Goal: Task Accomplishment & Management: Use online tool/utility

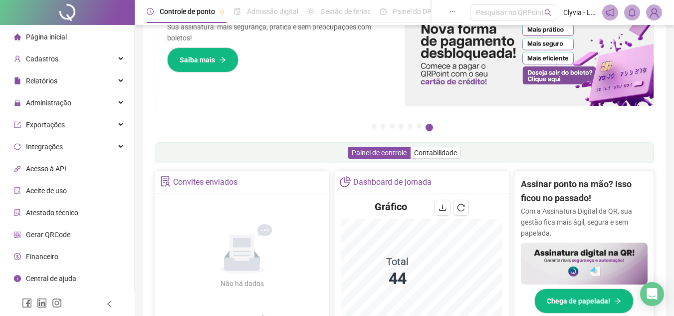
scroll to position [50, 0]
click at [421, 124] on button "6" at bounding box center [419, 126] width 5 height 5
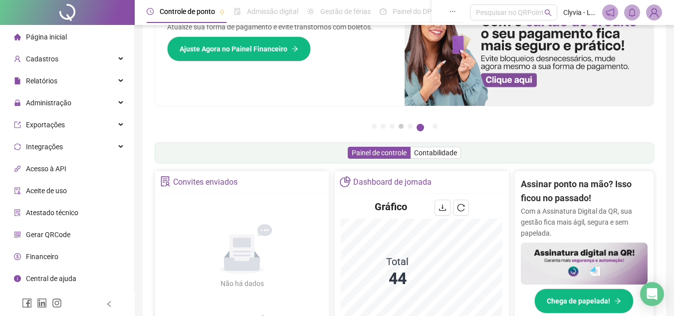
click at [404, 124] on button "4" at bounding box center [401, 126] width 5 height 5
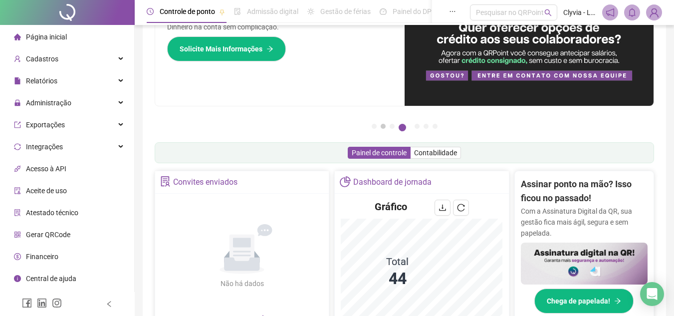
click at [382, 124] on button "2" at bounding box center [383, 126] width 5 height 5
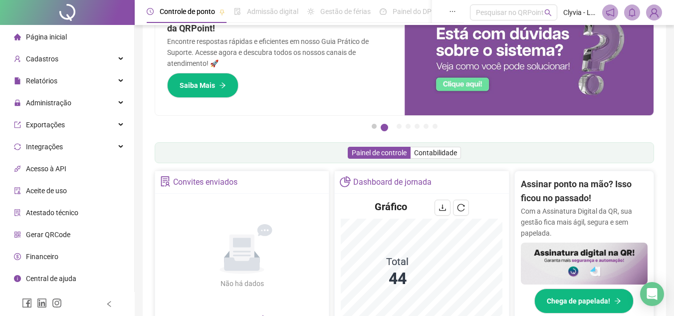
click at [372, 125] on button "1" at bounding box center [374, 126] width 5 height 5
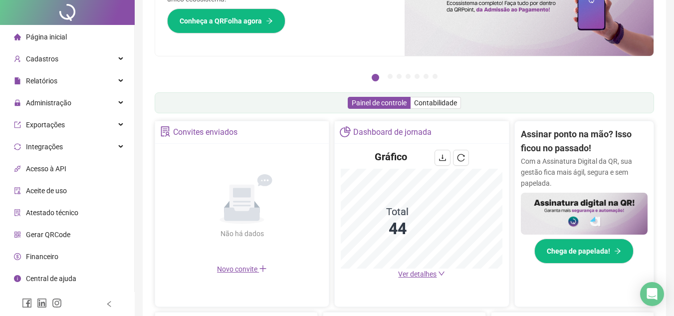
scroll to position [0, 0]
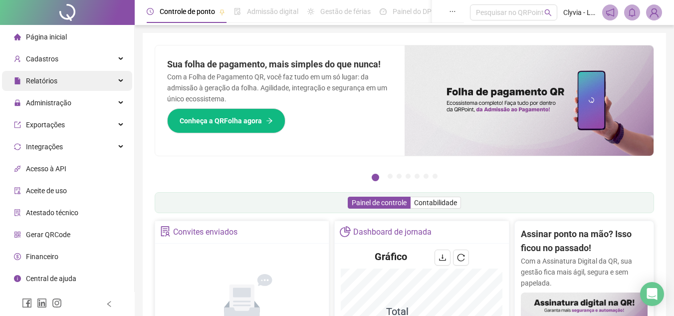
click at [80, 82] on div "Relatórios" at bounding box center [67, 81] width 130 height 20
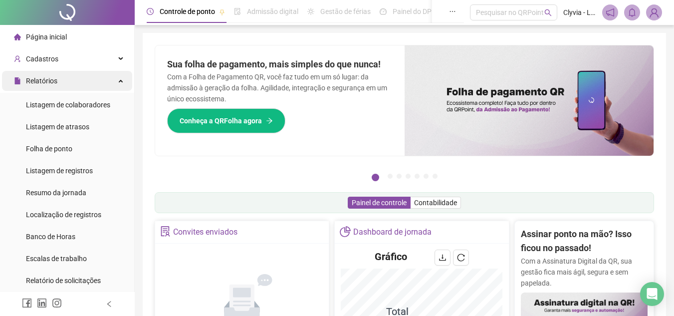
click at [80, 82] on div "Relatórios" at bounding box center [67, 81] width 130 height 20
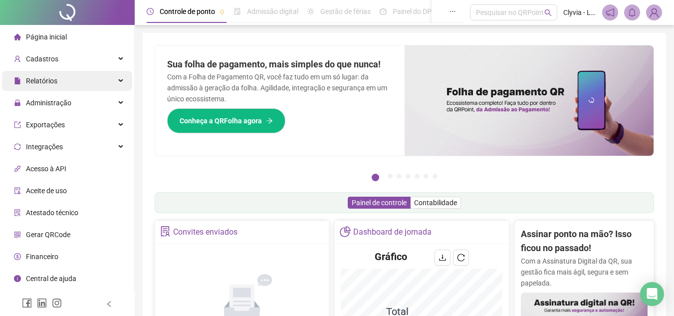
click at [80, 82] on div "Relatórios" at bounding box center [67, 81] width 130 height 20
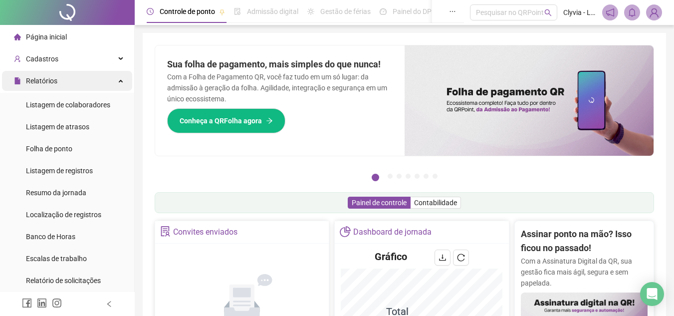
click at [80, 82] on div "Relatórios" at bounding box center [67, 81] width 130 height 20
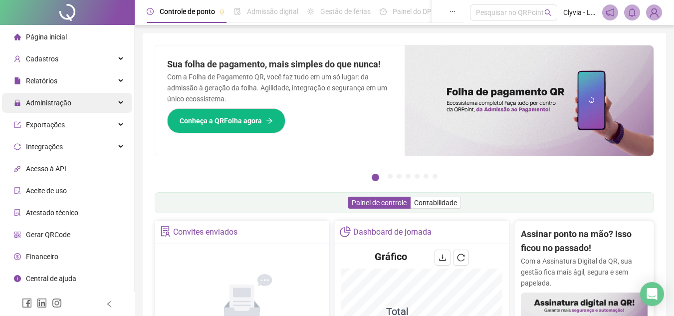
click at [76, 103] on div "Administração" at bounding box center [67, 103] width 130 height 20
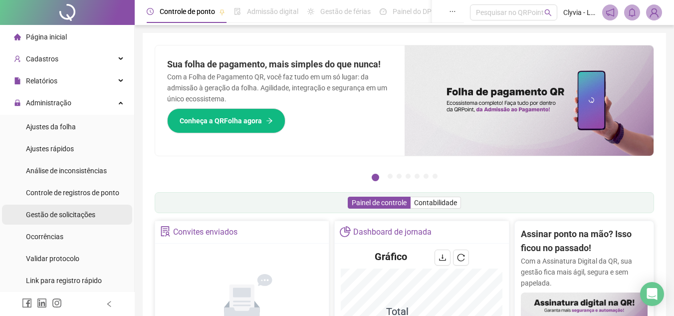
click at [70, 212] on span "Gestão de solicitações" at bounding box center [60, 215] width 69 height 8
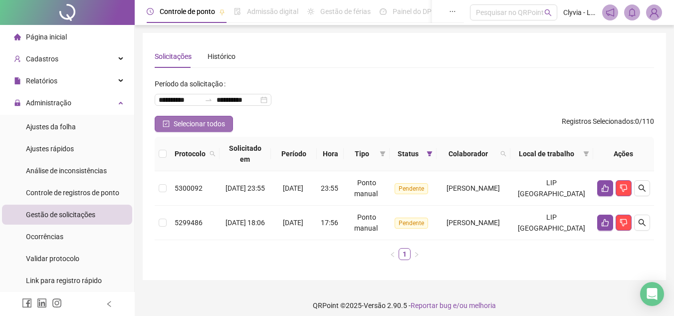
click at [196, 125] on span "Selecionar todos" at bounding box center [199, 123] width 51 height 11
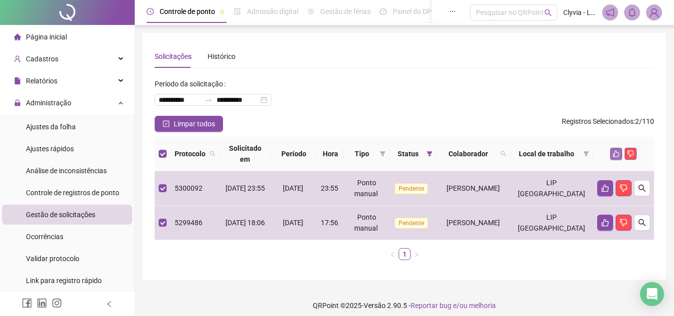
click at [617, 158] on button "button" at bounding box center [616, 154] width 12 height 12
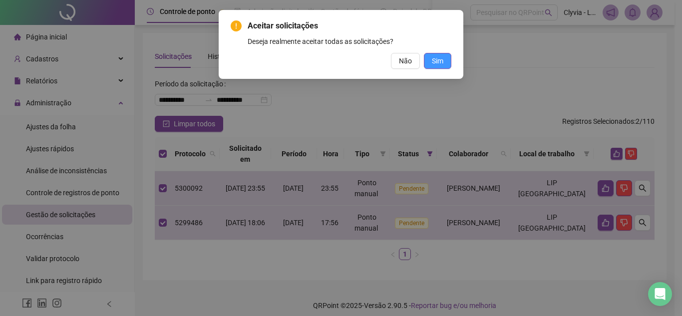
click at [433, 63] on span "Sim" at bounding box center [437, 60] width 11 height 11
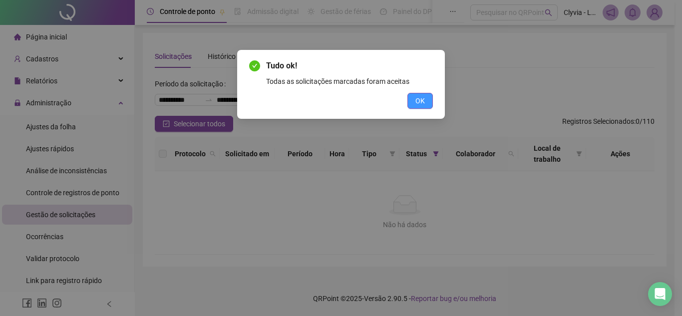
click at [427, 98] on button "OK" at bounding box center [419, 101] width 25 height 16
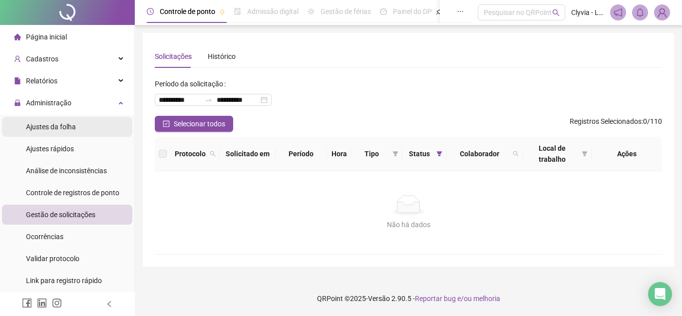
click at [52, 125] on span "Ajustes da folha" at bounding box center [51, 127] width 50 height 8
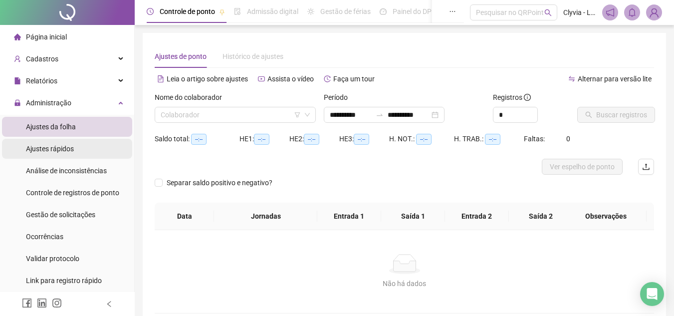
type input "**********"
click at [299, 114] on icon "filter" at bounding box center [297, 115] width 6 height 6
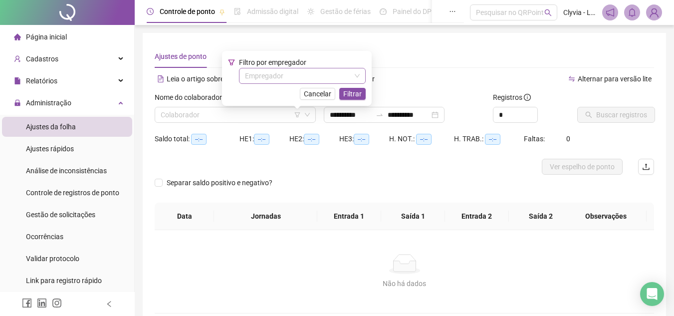
drag, startPoint x: 271, startPoint y: 71, endPoint x: 274, endPoint y: 77, distance: 7.4
click at [271, 72] on input "search" at bounding box center [298, 75] width 106 height 15
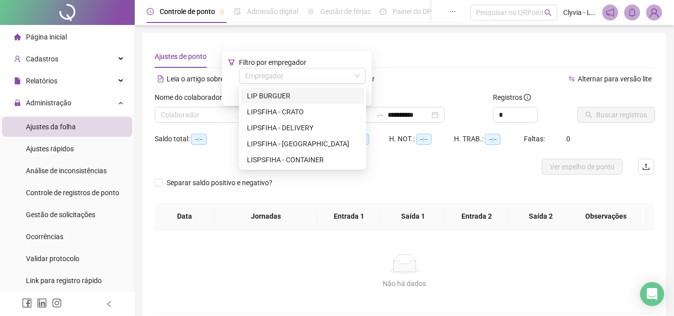
click at [282, 99] on div "LIP BURGUER" at bounding box center [302, 95] width 111 height 11
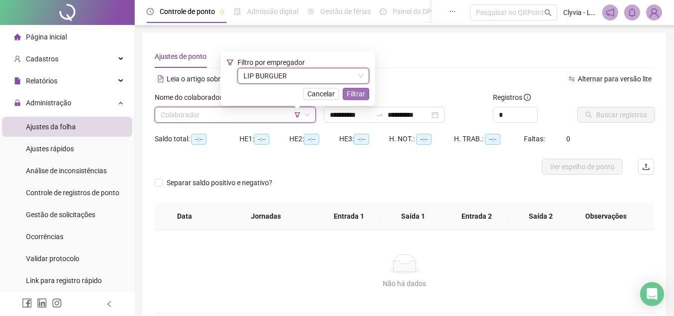
click at [362, 92] on span "Filtrar" at bounding box center [356, 93] width 18 height 11
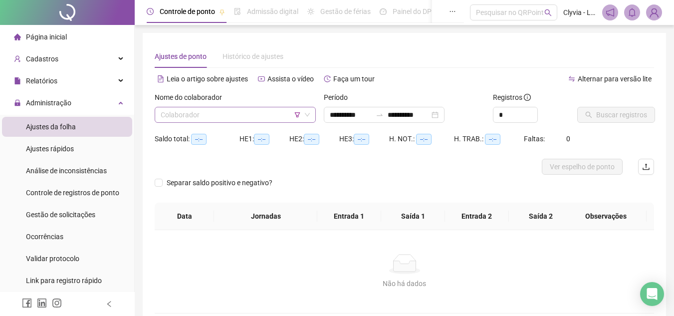
click at [248, 121] on input "search" at bounding box center [231, 114] width 140 height 15
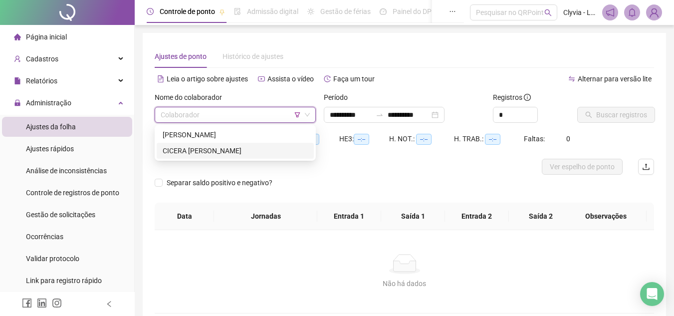
click at [223, 149] on div "CICERA [PERSON_NAME]" at bounding box center [235, 150] width 145 height 11
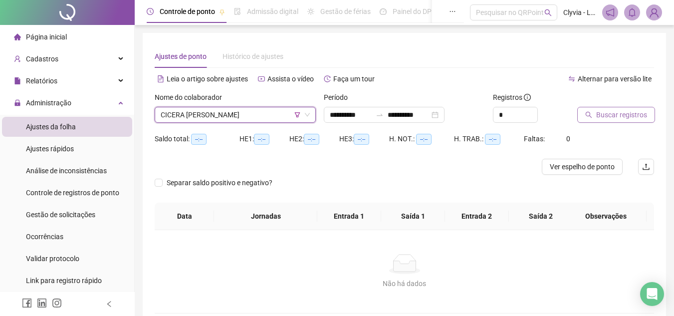
click at [629, 113] on span "Buscar registros" at bounding box center [621, 114] width 51 height 11
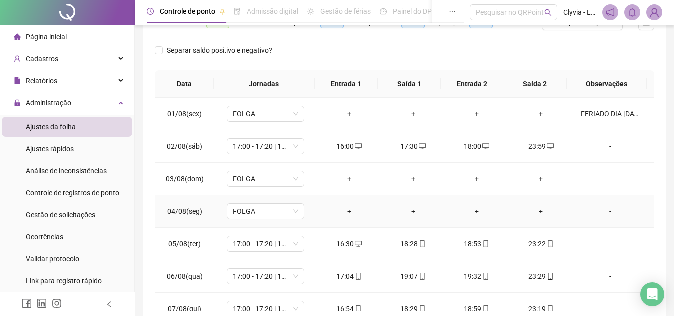
scroll to position [44, 0]
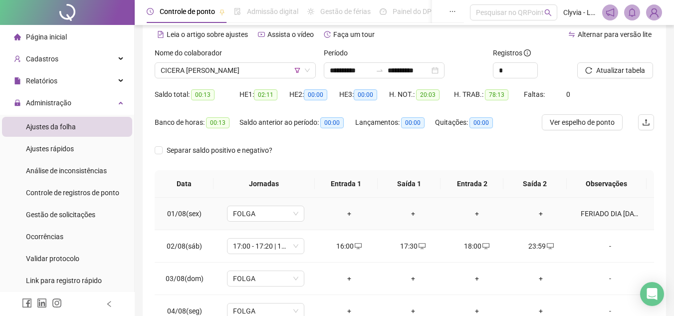
click at [608, 214] on div "FERIADO DIA [DATE]" at bounding box center [610, 213] width 59 height 11
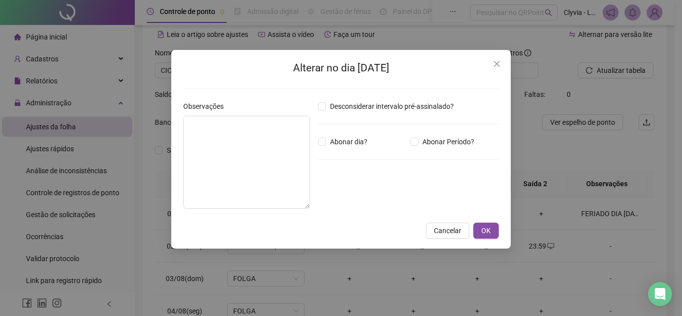
type textarea "**********"
click at [499, 61] on icon "close" at bounding box center [497, 64] width 6 height 6
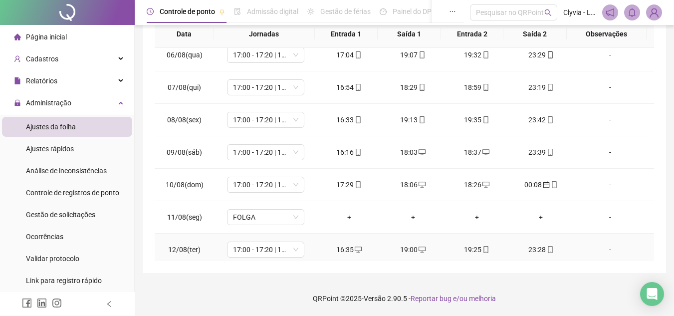
scroll to position [0, 0]
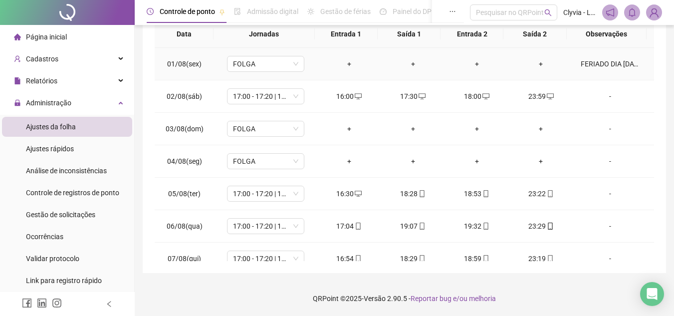
click at [591, 63] on div "FERIADO DIA [DATE]" at bounding box center [610, 63] width 59 height 11
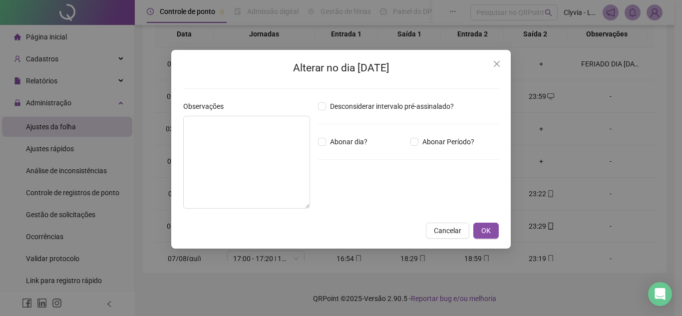
type textarea "**********"
click at [504, 62] on span "Close" at bounding box center [497, 64] width 16 height 8
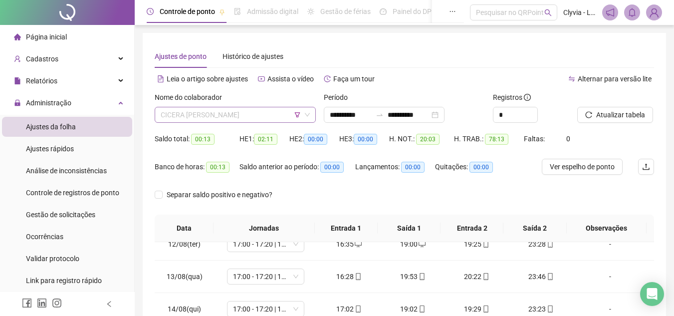
click at [259, 119] on span "CICERA [PERSON_NAME]" at bounding box center [235, 114] width 149 height 15
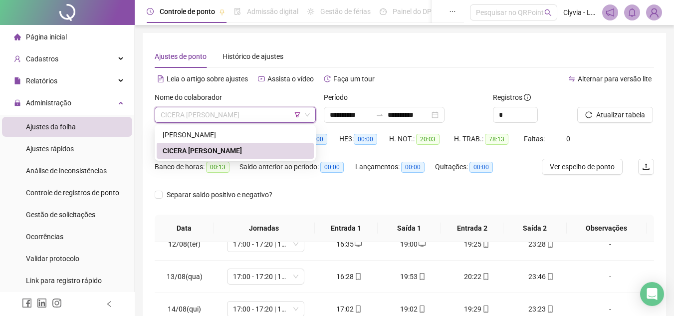
click at [266, 113] on span "CICERA [PERSON_NAME]" at bounding box center [235, 114] width 149 height 15
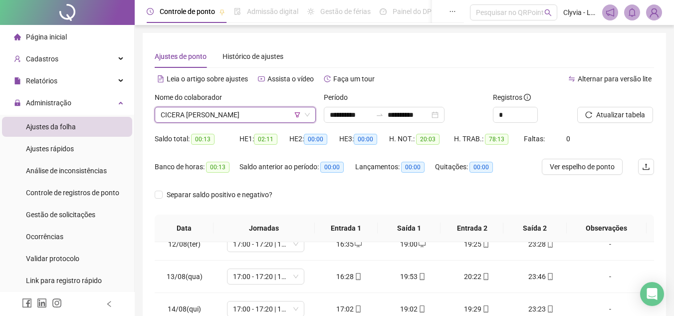
click at [295, 117] on icon "filter" at bounding box center [297, 115] width 6 height 6
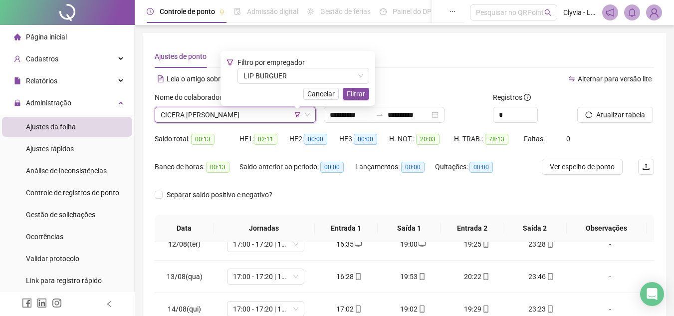
click at [301, 112] on span "CICERA [PERSON_NAME]" at bounding box center [235, 114] width 149 height 15
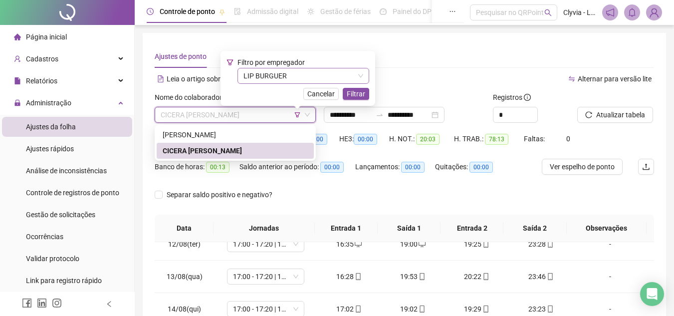
click at [274, 78] on span "LIP BURGUER" at bounding box center [304, 75] width 120 height 15
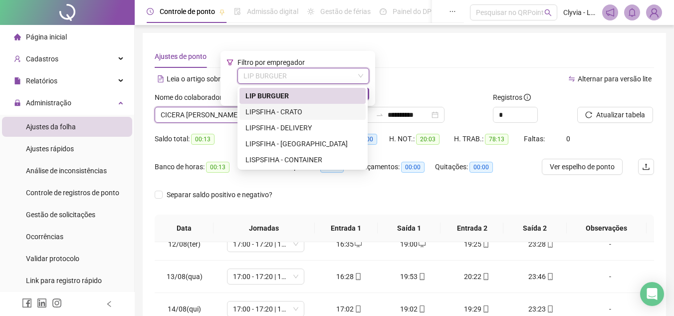
click at [272, 113] on div "LIPSFIHA - CRATO" at bounding box center [303, 111] width 114 height 11
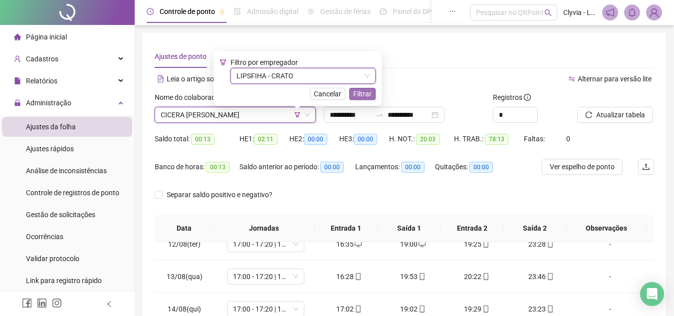
click at [363, 93] on span "Filtrar" at bounding box center [362, 93] width 18 height 11
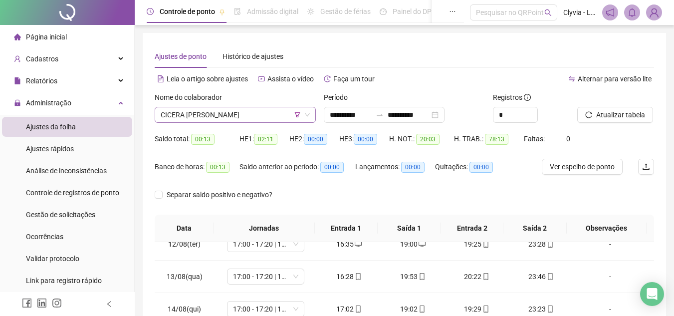
click at [233, 120] on span "CICERA [PERSON_NAME]" at bounding box center [235, 114] width 149 height 15
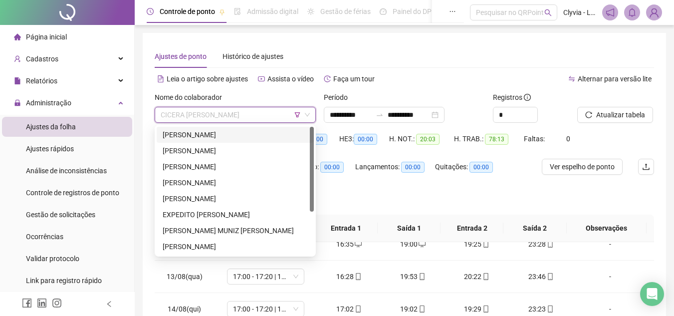
click at [295, 118] on span "CICERA [PERSON_NAME]" at bounding box center [235, 114] width 149 height 15
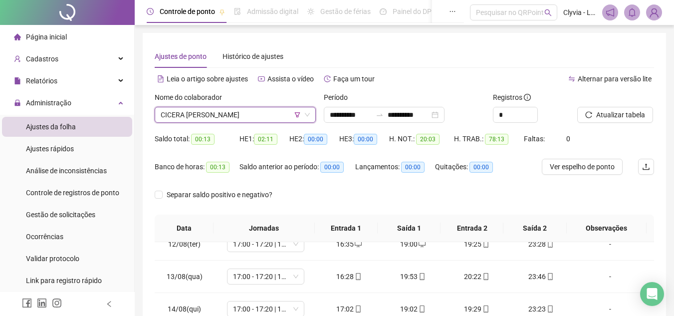
click at [301, 114] on span "CICERA [PERSON_NAME]" at bounding box center [235, 114] width 149 height 15
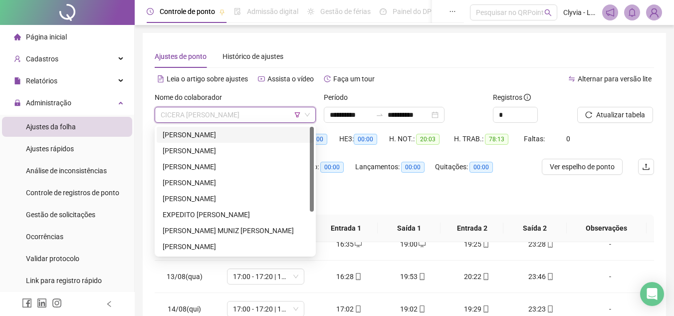
click at [298, 114] on icon "filter" at bounding box center [297, 115] width 6 height 6
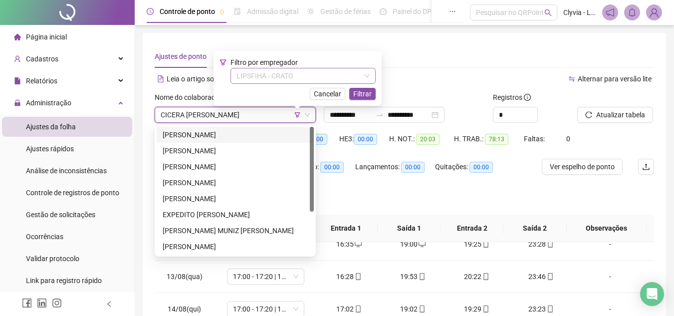
click at [308, 78] on span "LIPSFIHA - CRATO" at bounding box center [303, 75] width 133 height 15
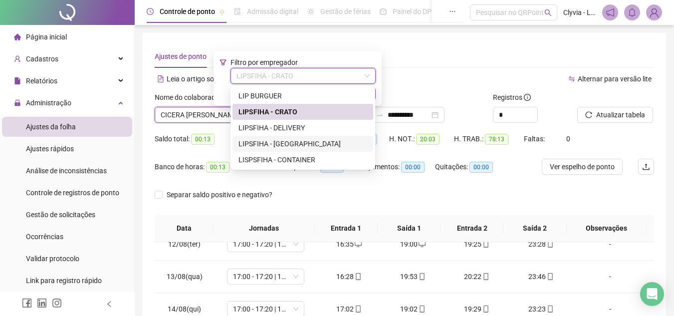
click at [290, 145] on div "LIPSFIHA - [GEOGRAPHIC_DATA]" at bounding box center [303, 143] width 129 height 11
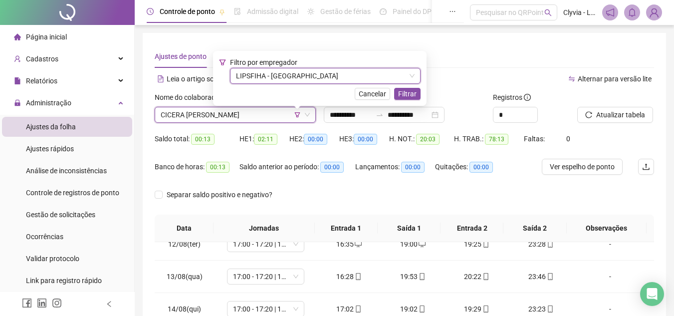
click at [271, 114] on span "CICERA [PERSON_NAME]" at bounding box center [235, 114] width 149 height 15
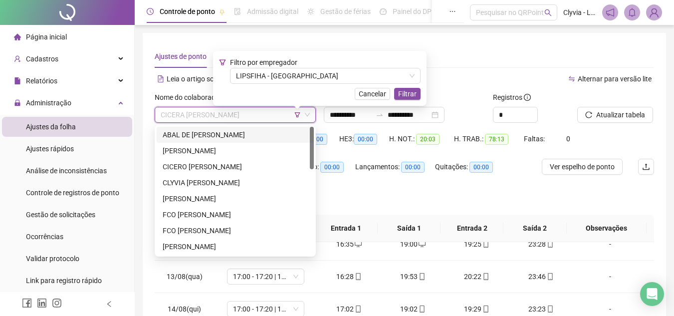
click at [254, 132] on div "ABAL DE [PERSON_NAME]" at bounding box center [235, 134] width 145 height 11
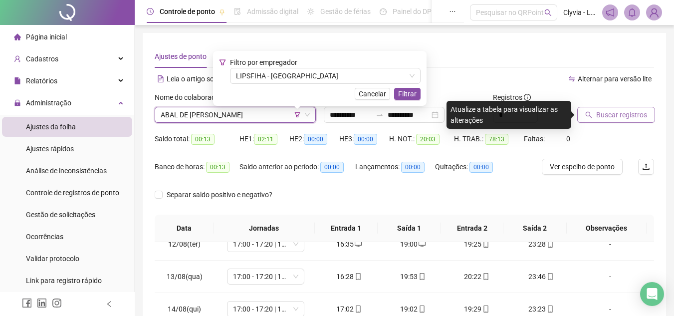
click at [618, 114] on span "Buscar registros" at bounding box center [621, 114] width 51 height 11
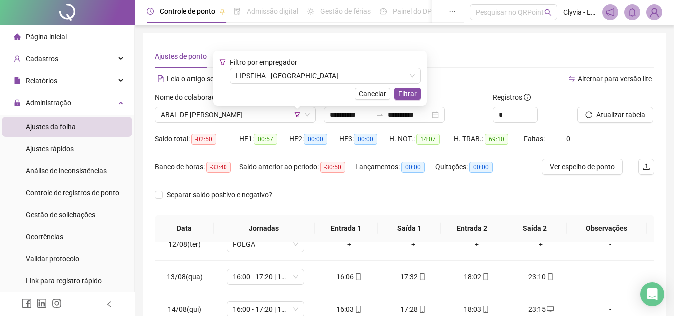
click at [275, 142] on span "00:57" at bounding box center [265, 139] width 23 height 11
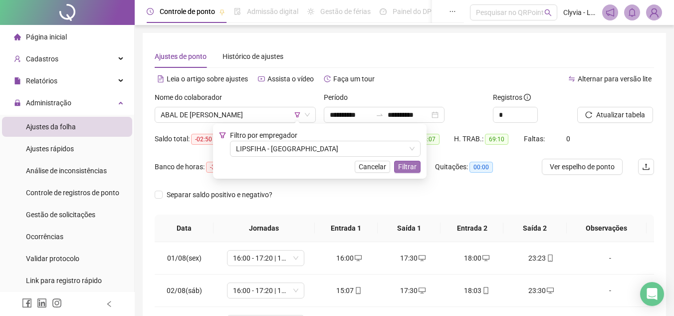
click at [398, 167] on span "Filtrar" at bounding box center [407, 166] width 18 height 11
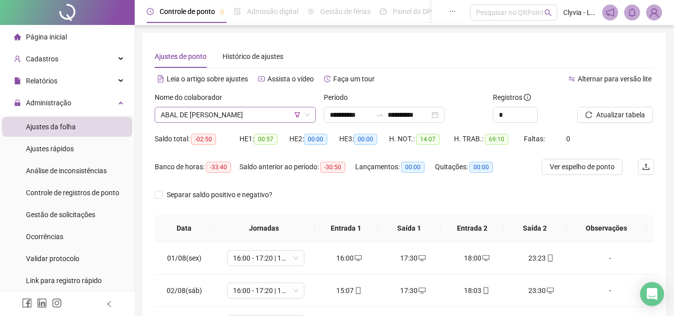
click at [248, 115] on span "ABAL DE [PERSON_NAME]" at bounding box center [235, 114] width 149 height 15
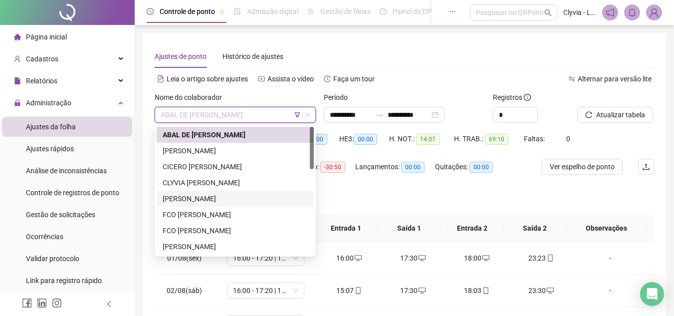
click at [200, 200] on div "[PERSON_NAME]" at bounding box center [235, 198] width 145 height 11
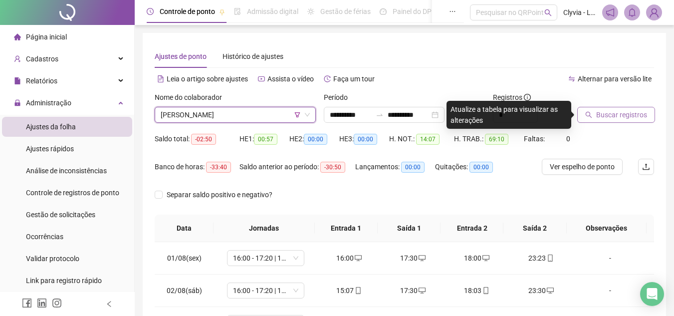
click at [612, 109] on button "Buscar registros" at bounding box center [616, 115] width 78 height 16
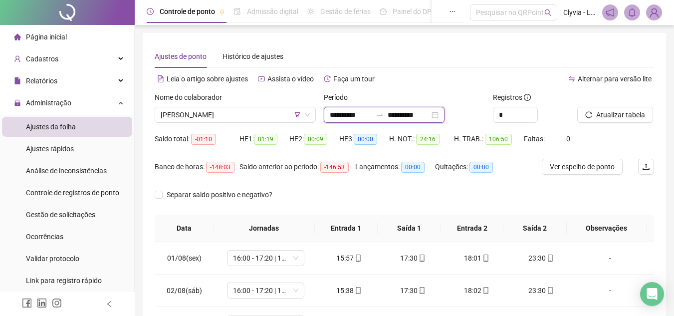
click at [366, 117] on input "**********" at bounding box center [351, 114] width 42 height 11
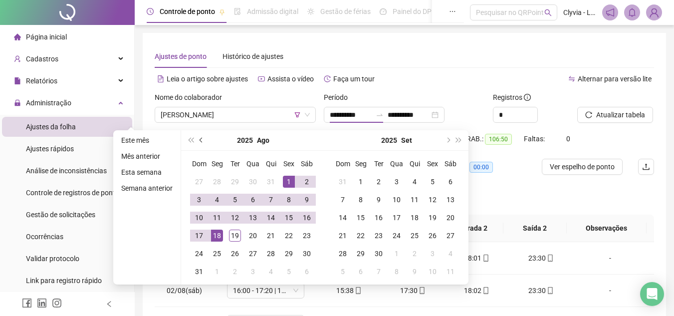
click at [199, 144] on button "prev-year" at bounding box center [201, 140] width 11 height 20
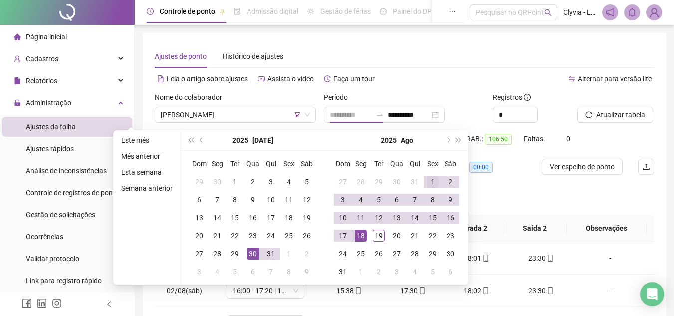
type input "**********"
click at [427, 180] on div "1" at bounding box center [433, 182] width 12 height 12
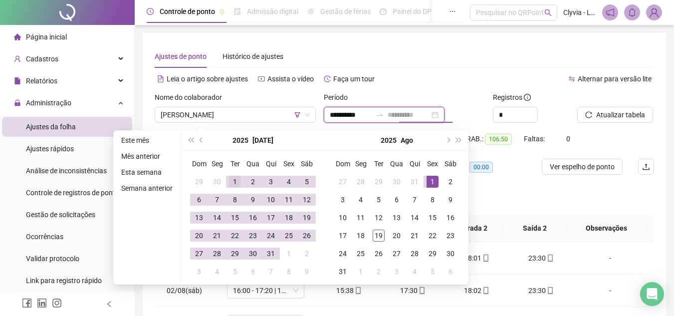
type input "**********"
click at [234, 182] on div "1" at bounding box center [235, 182] width 12 height 12
type input "**********"
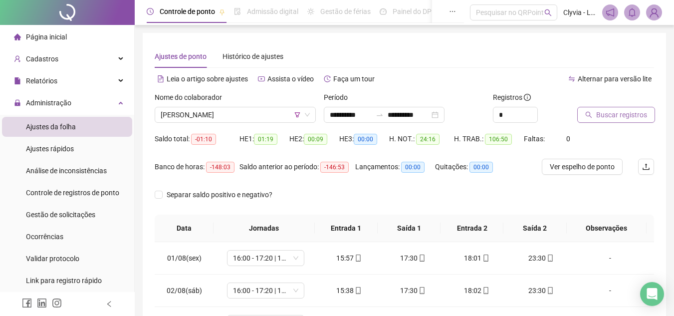
click at [601, 113] on span "Buscar registros" at bounding box center [621, 114] width 51 height 11
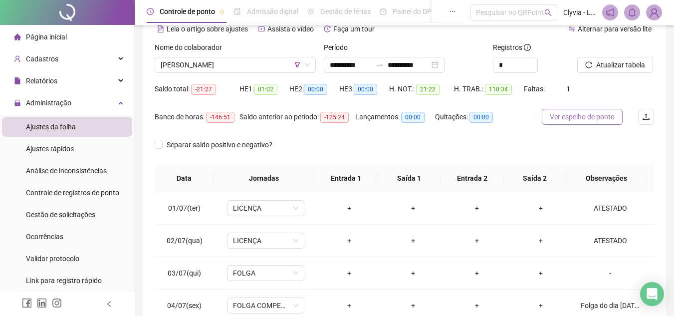
scroll to position [150, 0]
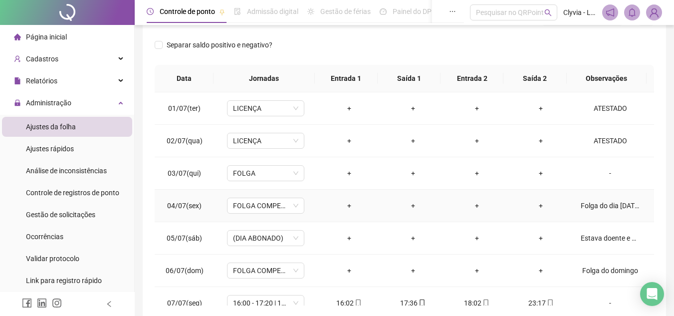
click at [599, 208] on div "Folga do dia [DATE]" at bounding box center [610, 205] width 59 height 11
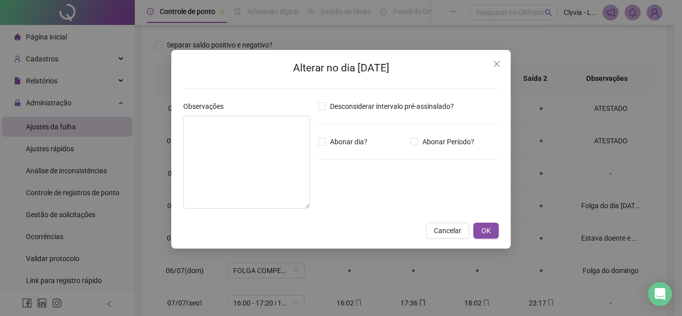
type textarea "**********"
drag, startPoint x: 348, startPoint y: 69, endPoint x: 376, endPoint y: 68, distance: 28.5
click at [376, 68] on h2 "Alterar no dia [DATE]" at bounding box center [340, 68] width 315 height 16
click at [359, 72] on h2 "Alterar no dia [DATE]" at bounding box center [340, 68] width 315 height 16
drag, startPoint x: 348, startPoint y: 69, endPoint x: 404, endPoint y: 72, distance: 56.5
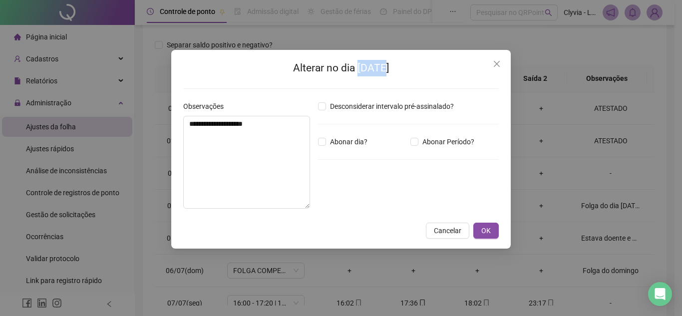
click at [404, 72] on h2 "Alterar no dia [DATE]" at bounding box center [340, 68] width 315 height 16
copy h2 "[DATE]"
click at [411, 77] on div "**********" at bounding box center [340, 138] width 315 height 157
click at [499, 69] on button "Close" at bounding box center [497, 64] width 16 height 16
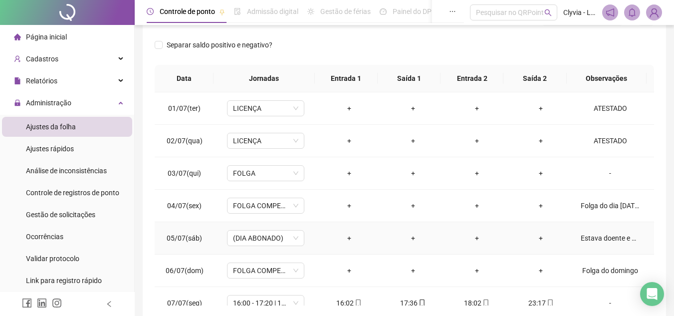
click at [603, 236] on div "Estava doente e a empresa decidiu abonar o dia" at bounding box center [610, 238] width 59 height 11
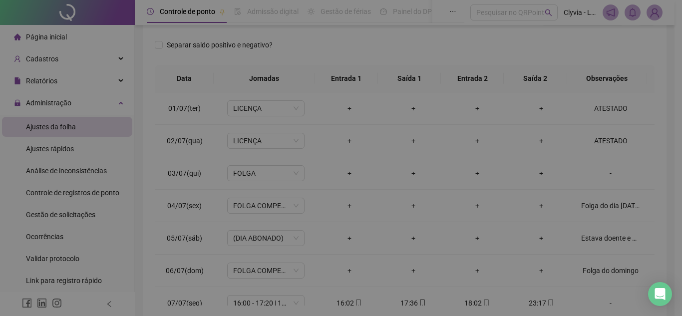
type textarea "**********"
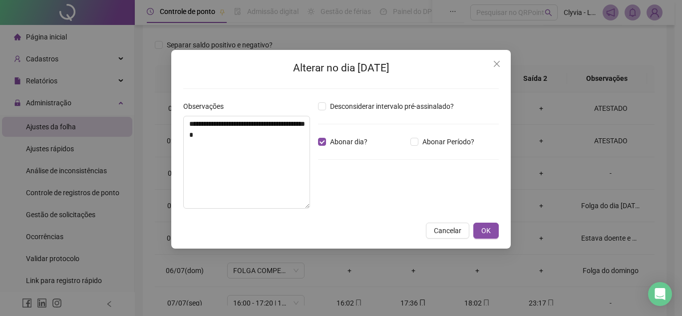
click at [505, 67] on div "**********" at bounding box center [340, 149] width 339 height 199
click at [495, 70] on button "Close" at bounding box center [497, 64] width 16 height 16
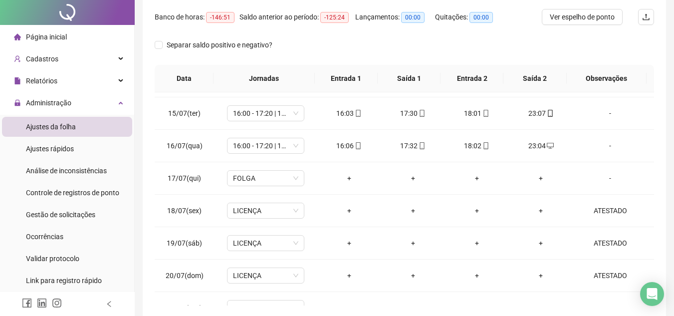
scroll to position [0, 0]
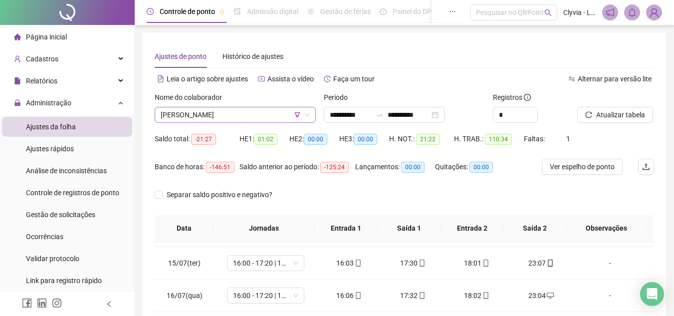
click at [219, 107] on span "[PERSON_NAME]" at bounding box center [235, 114] width 149 height 15
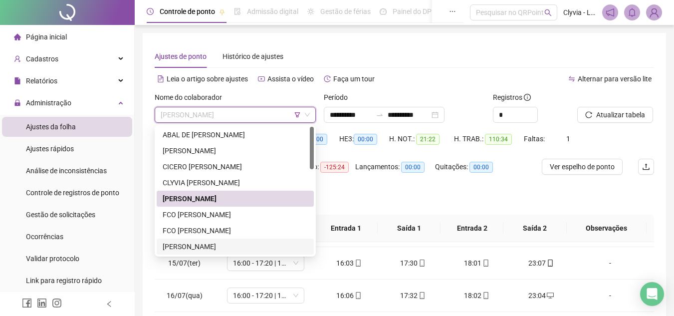
scroll to position [50, 0]
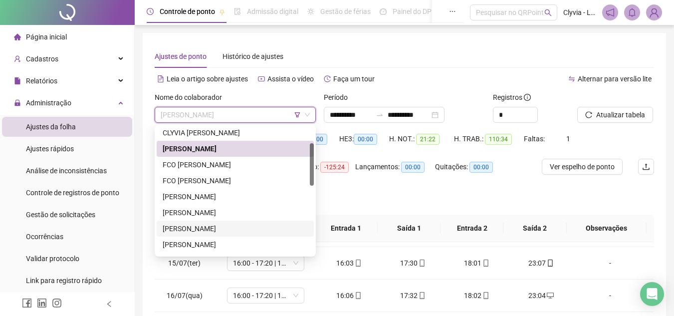
click at [230, 229] on div "[PERSON_NAME]" at bounding box center [235, 228] width 145 height 11
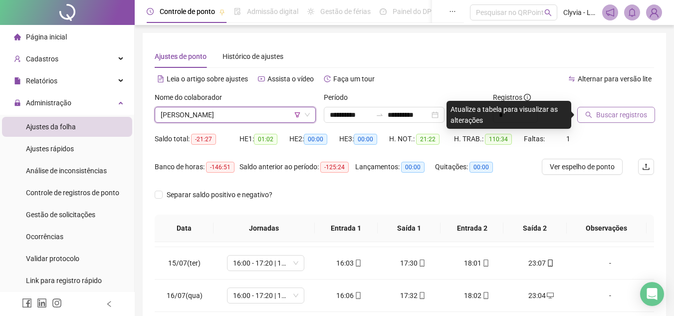
click at [610, 110] on span "Buscar registros" at bounding box center [621, 114] width 51 height 11
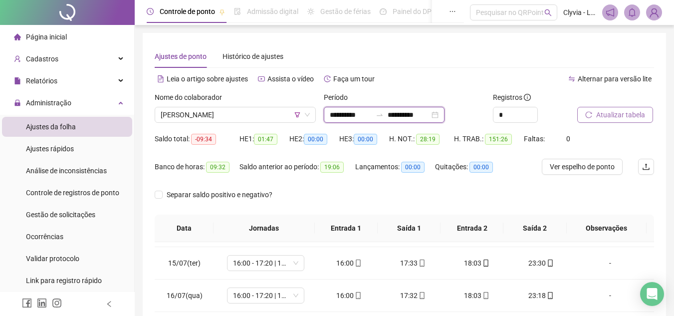
click at [407, 112] on input "**********" at bounding box center [409, 114] width 42 height 11
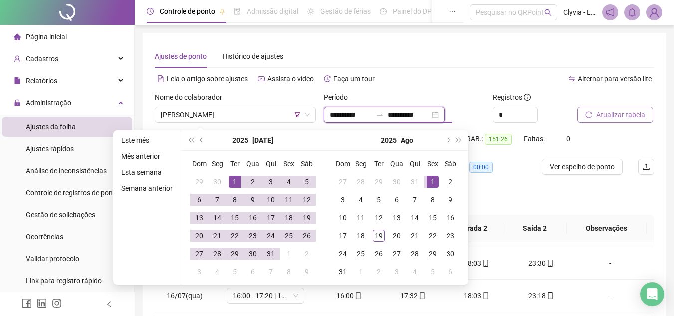
type input "**********"
click at [521, 151] on div "H. TRAB.: 151:26" at bounding box center [489, 145] width 70 height 28
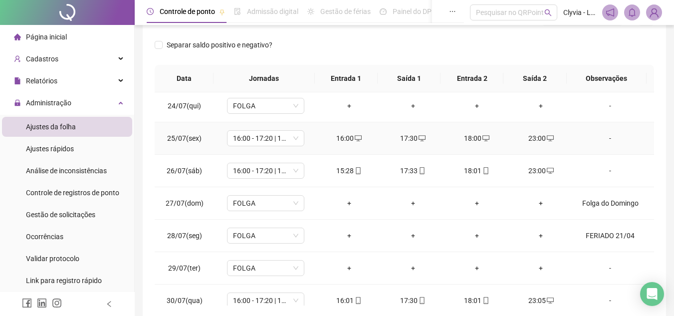
scroll to position [798, 0]
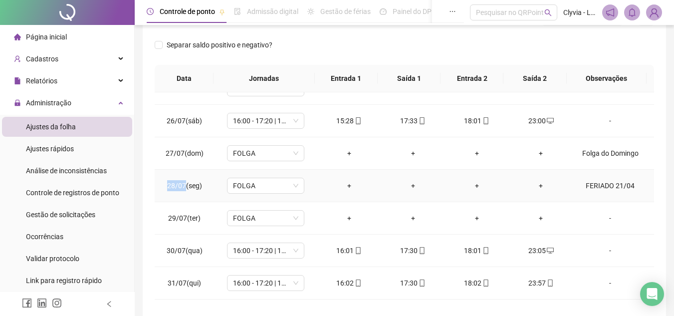
drag, startPoint x: 168, startPoint y: 186, endPoint x: 185, endPoint y: 187, distance: 16.5
click at [185, 187] on span "28/07(seg)" at bounding box center [184, 186] width 35 height 8
copy span "28/07"
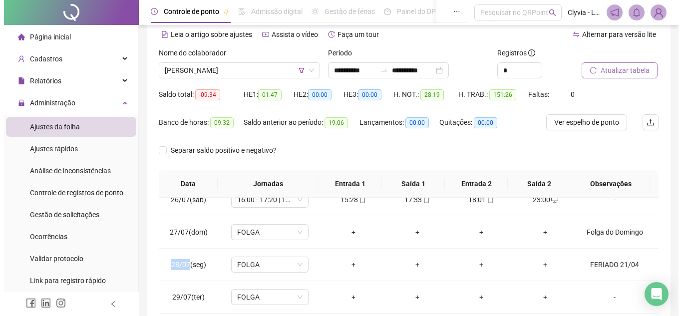
scroll to position [0, 0]
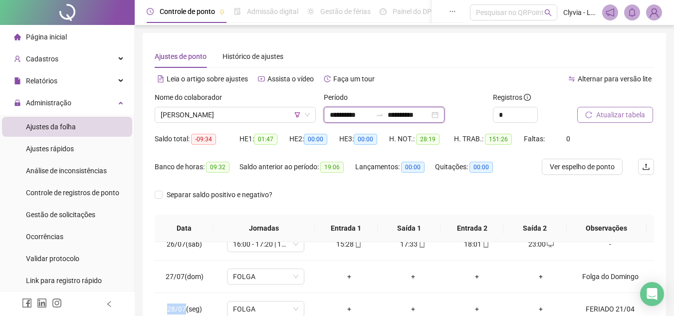
click at [372, 113] on input "**********" at bounding box center [351, 114] width 42 height 11
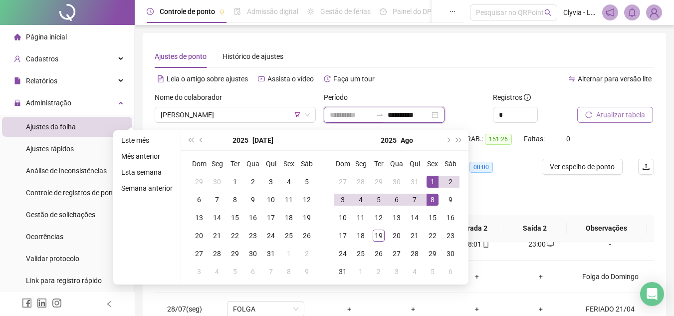
type input "**********"
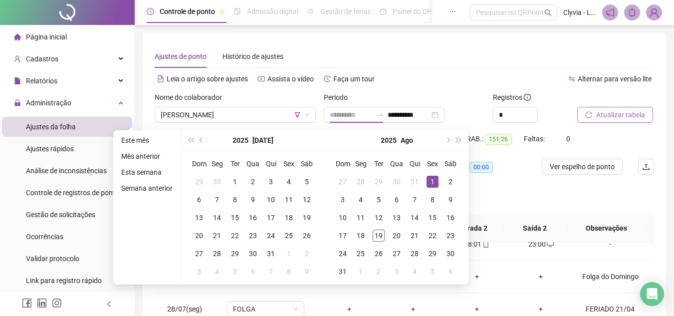
click at [432, 177] on div "1" at bounding box center [433, 182] width 12 height 12
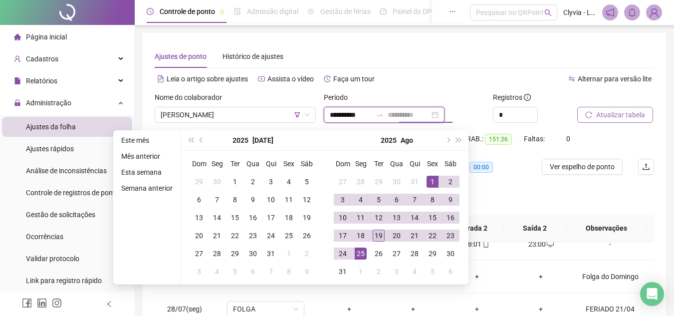
type input "**********"
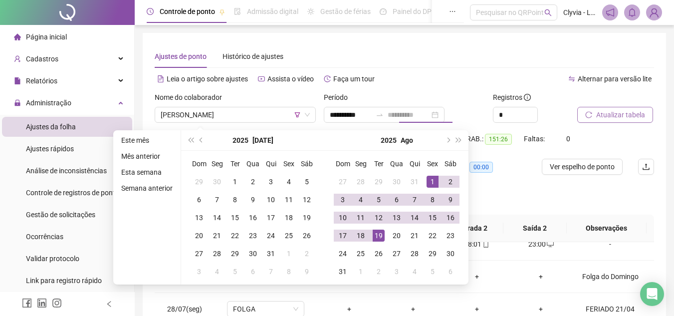
click at [378, 236] on div "19" at bounding box center [379, 236] width 12 height 12
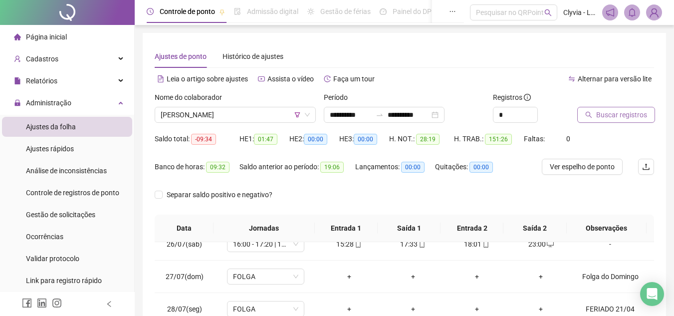
click at [630, 112] on span "Buscar registros" at bounding box center [621, 114] width 51 height 11
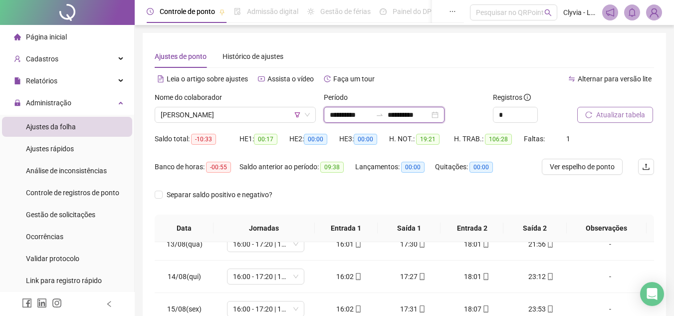
click at [367, 118] on input "**********" at bounding box center [351, 114] width 42 height 11
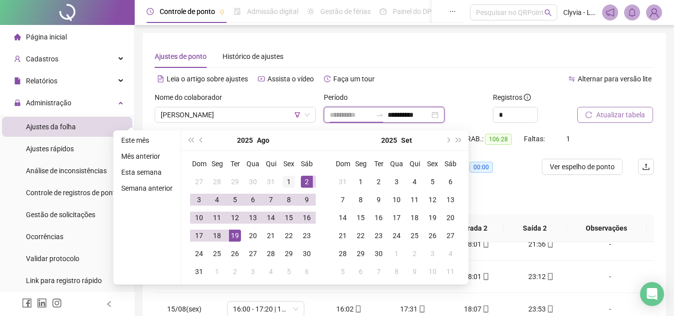
type input "**********"
click at [287, 182] on div "1" at bounding box center [289, 182] width 12 height 12
click at [201, 140] on span "prev-year" at bounding box center [202, 140] width 5 height 5
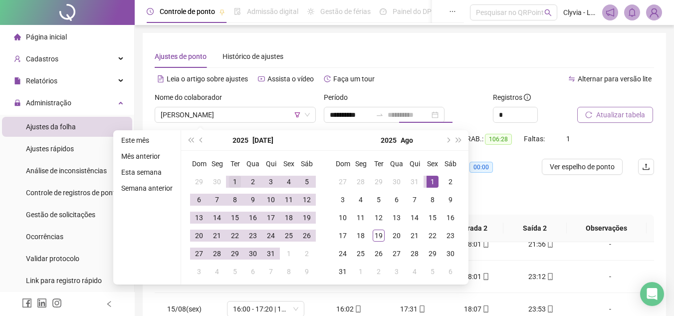
type input "**********"
click at [233, 179] on div "1" at bounding box center [235, 182] width 12 height 12
type input "**********"
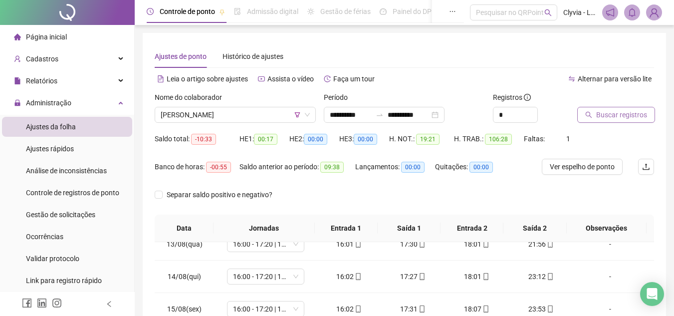
click at [632, 114] on span "Buscar registros" at bounding box center [621, 114] width 51 height 11
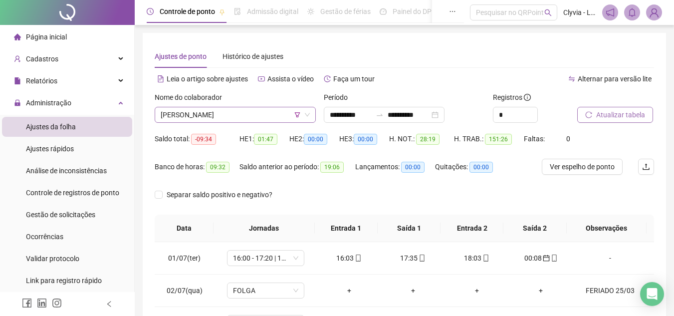
click at [225, 107] on span "[PERSON_NAME]" at bounding box center [235, 114] width 149 height 15
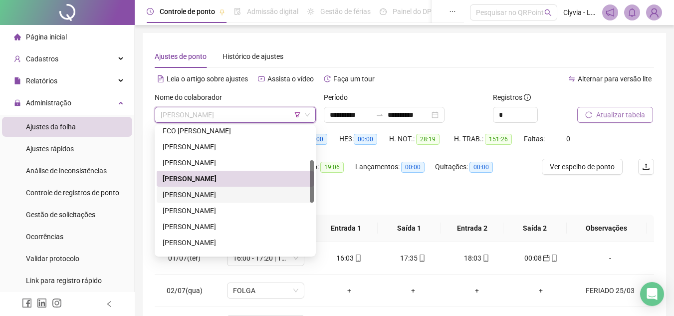
scroll to position [150, 0]
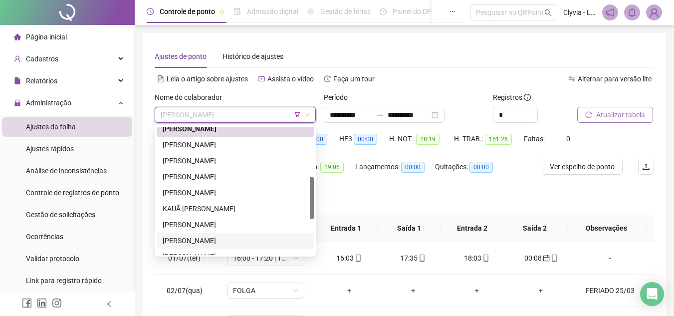
drag, startPoint x: 215, startPoint y: 239, endPoint x: 231, endPoint y: 230, distance: 18.3
click at [215, 239] on div "[PERSON_NAME]" at bounding box center [235, 240] width 145 height 11
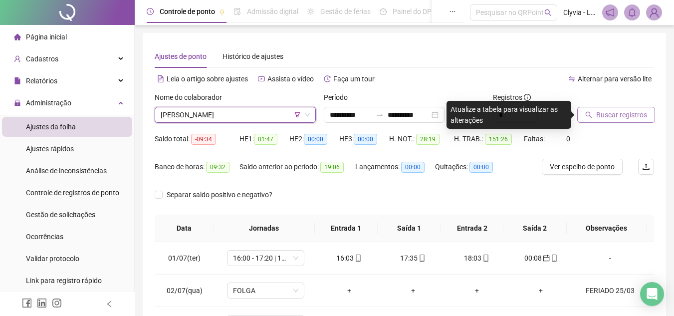
click at [627, 114] on span "Buscar registros" at bounding box center [621, 114] width 51 height 11
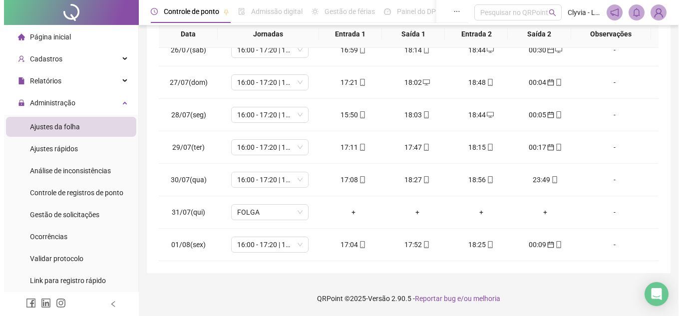
scroll to position [0, 0]
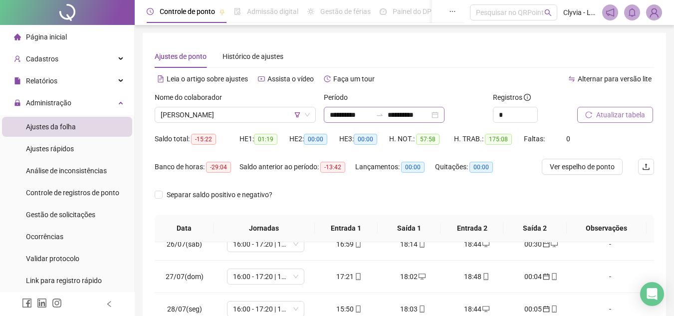
click at [385, 114] on div at bounding box center [380, 115] width 16 height 8
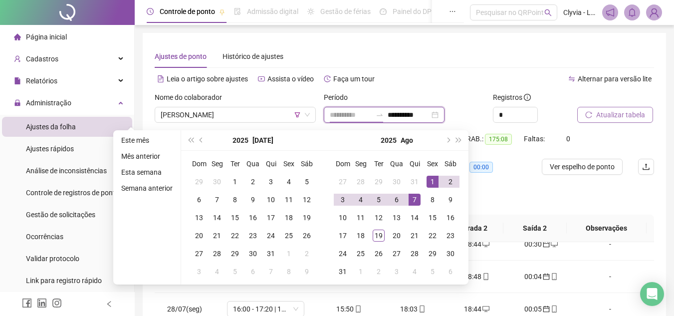
type input "**********"
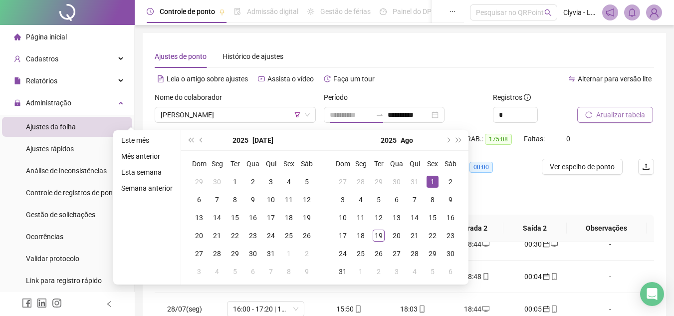
click at [427, 185] on div "1" at bounding box center [433, 182] width 12 height 12
type input "**********"
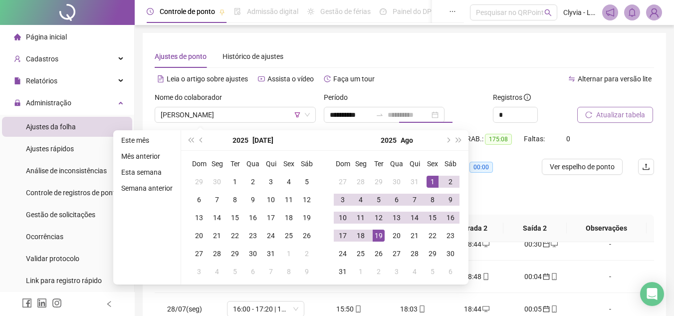
click at [376, 236] on div "19" at bounding box center [379, 236] width 12 height 12
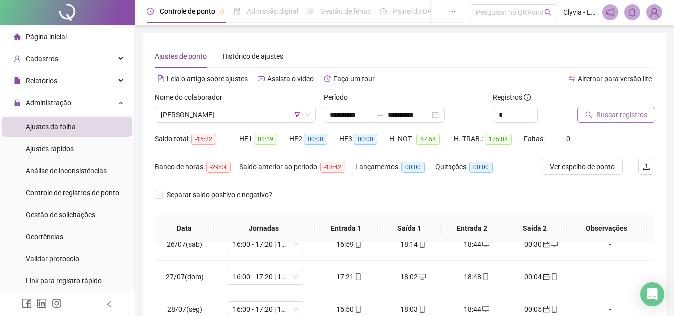
click at [599, 111] on span "Buscar registros" at bounding box center [621, 114] width 51 height 11
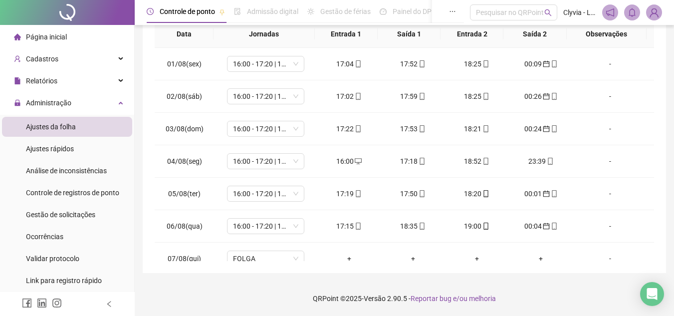
scroll to position [44, 0]
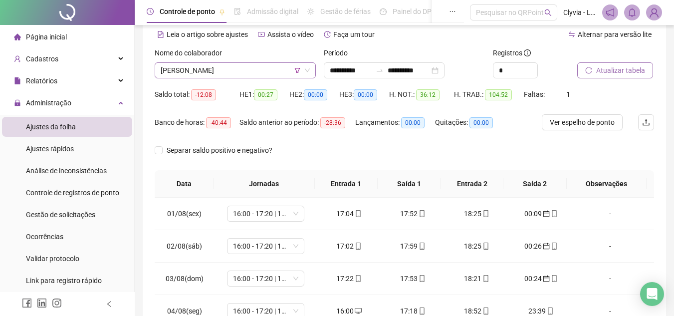
click at [226, 70] on span "[PERSON_NAME]" at bounding box center [235, 70] width 149 height 15
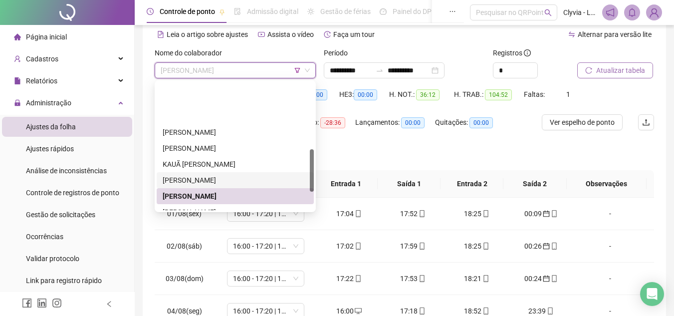
scroll to position [200, 0]
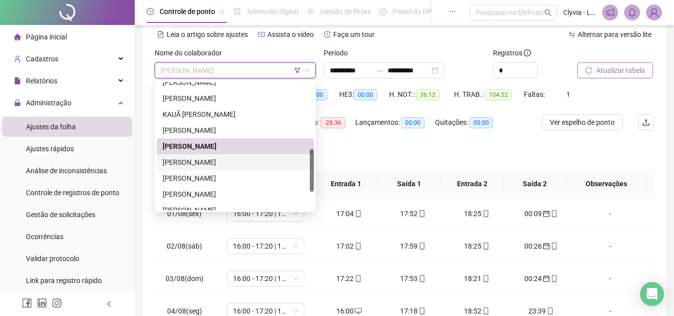
click at [214, 160] on div "[PERSON_NAME]" at bounding box center [235, 162] width 145 height 11
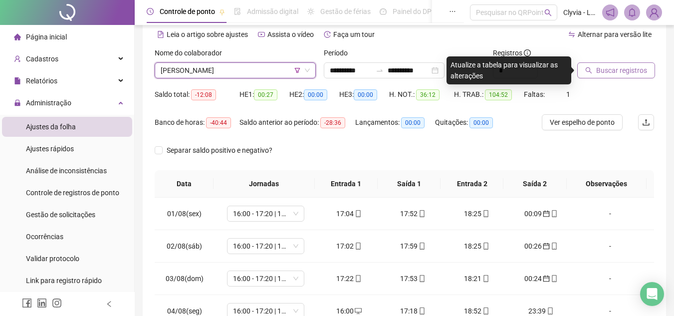
click at [623, 75] on span "Buscar registros" at bounding box center [621, 70] width 51 height 11
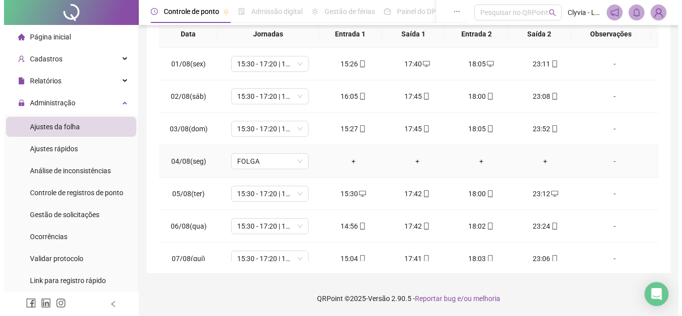
scroll to position [0, 0]
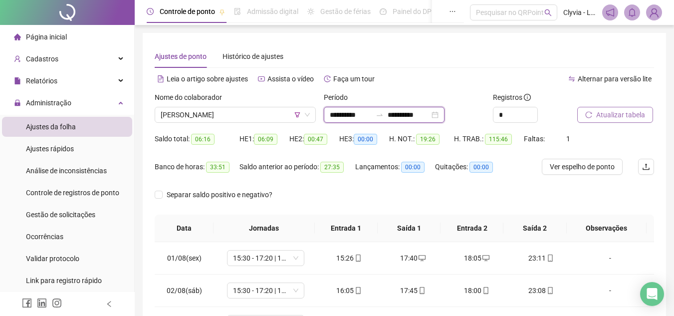
click at [354, 113] on input "**********" at bounding box center [351, 114] width 42 height 11
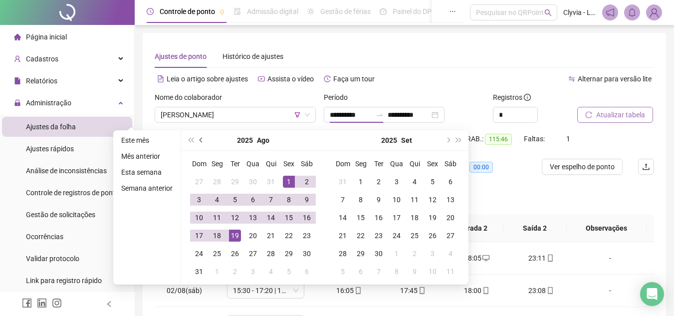
click at [202, 142] on button "prev-year" at bounding box center [201, 140] width 11 height 20
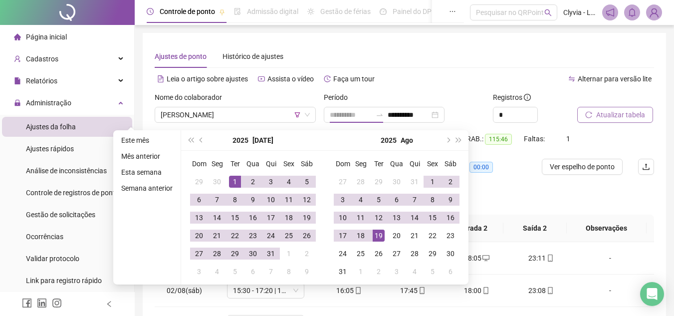
type input "**********"
click at [238, 182] on div "1" at bounding box center [235, 182] width 12 height 12
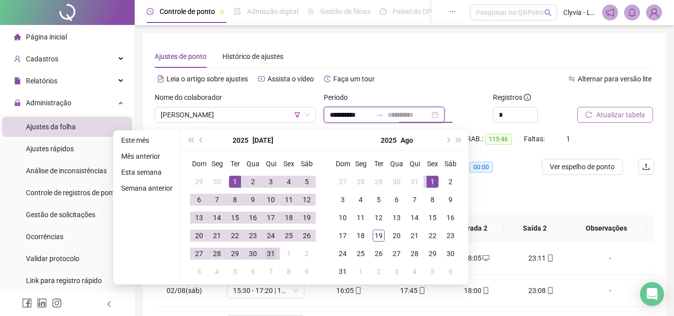
type input "**********"
click at [267, 256] on div "31" at bounding box center [271, 254] width 12 height 12
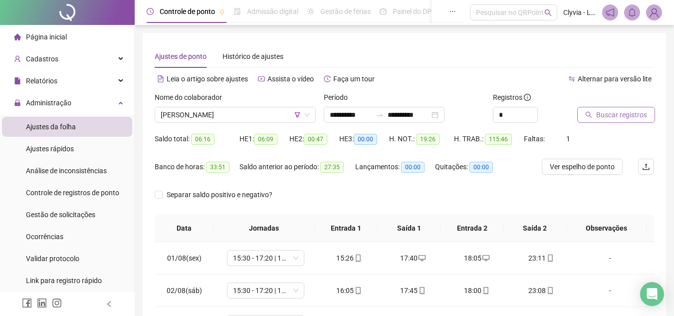
click at [599, 123] on div "Buscar registros" at bounding box center [615, 111] width 85 height 39
click at [593, 114] on button "Buscar registros" at bounding box center [616, 115] width 78 height 16
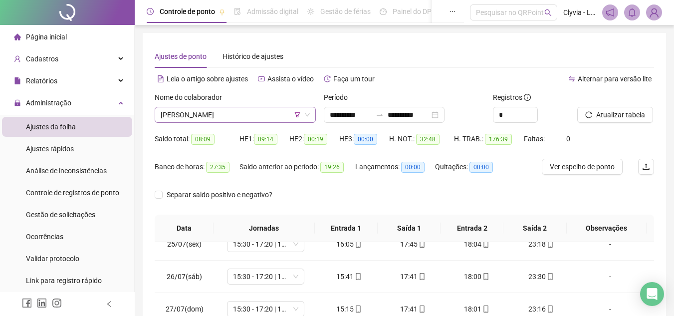
click at [243, 116] on span "[PERSON_NAME]" at bounding box center [235, 114] width 149 height 15
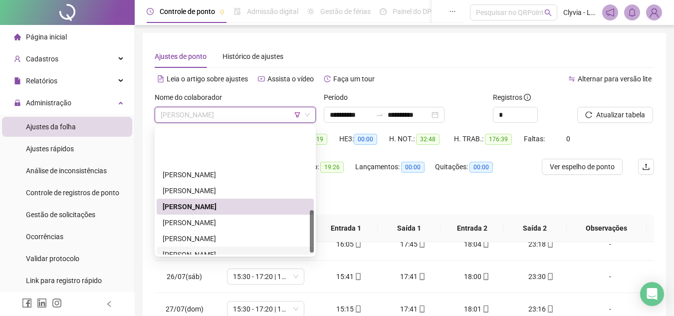
scroll to position [250, 0]
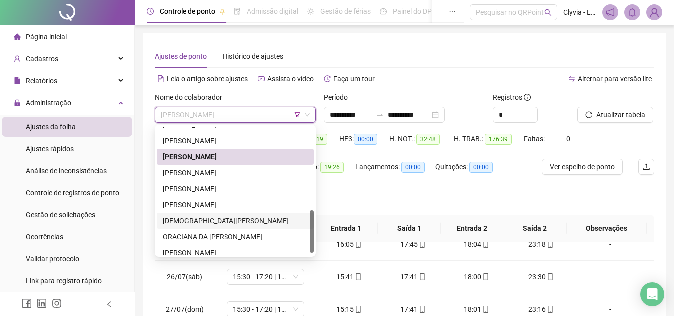
click at [240, 224] on div "[DEMOGRAPHIC_DATA][PERSON_NAME]" at bounding box center [235, 220] width 145 height 11
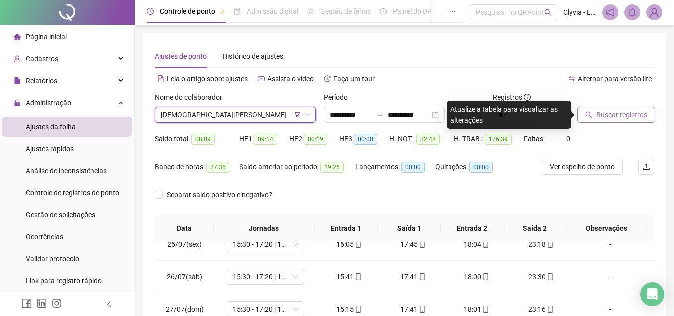
click at [645, 114] on span "Buscar registros" at bounding box center [621, 114] width 51 height 11
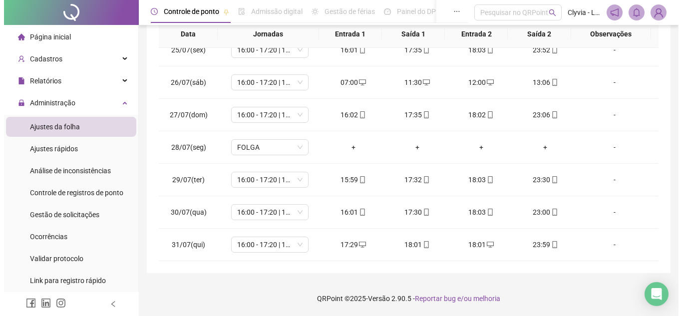
scroll to position [0, 0]
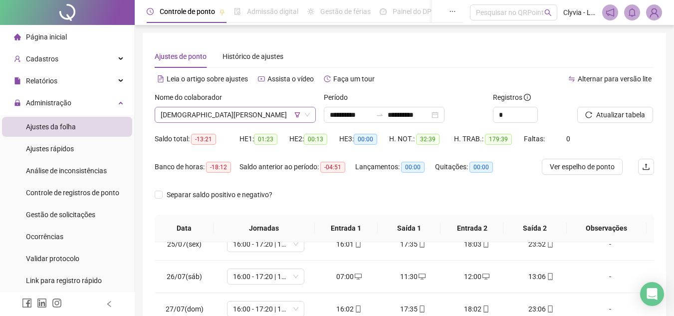
click at [228, 111] on span "[DEMOGRAPHIC_DATA][PERSON_NAME]" at bounding box center [235, 114] width 149 height 15
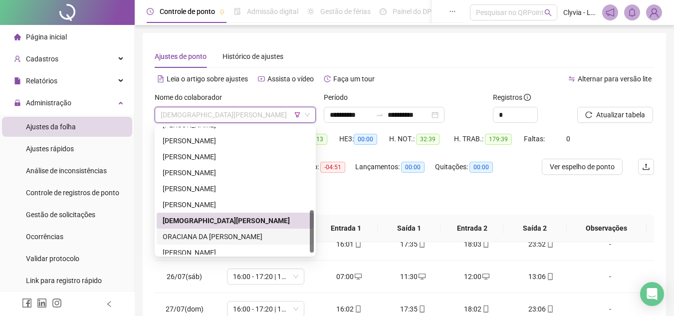
click at [197, 237] on div "ORACIANA DA [PERSON_NAME]" at bounding box center [235, 236] width 145 height 11
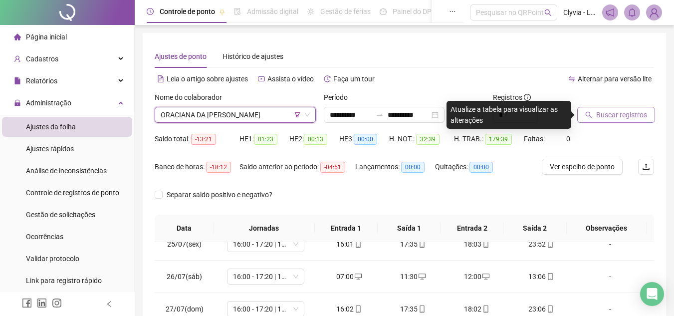
click at [629, 115] on span "Buscar registros" at bounding box center [621, 114] width 51 height 11
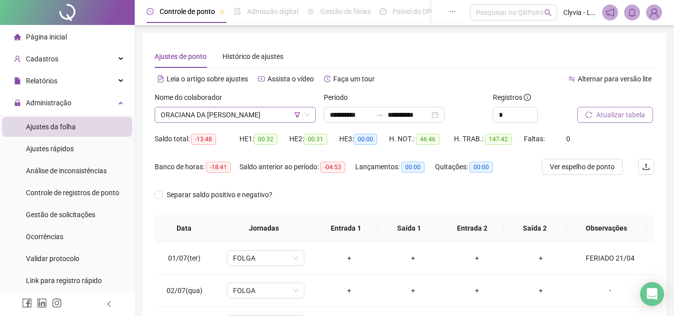
click at [244, 113] on span "ORACIANA DA [PERSON_NAME]" at bounding box center [235, 114] width 149 height 15
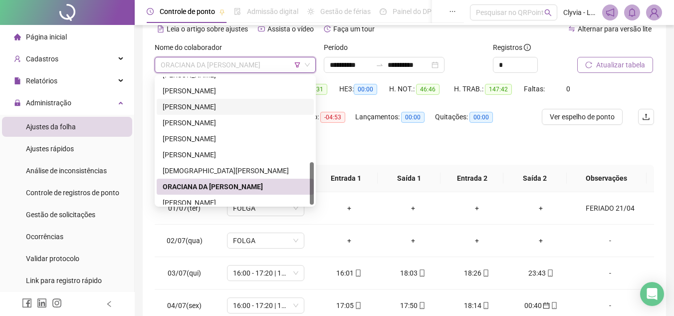
scroll to position [256, 0]
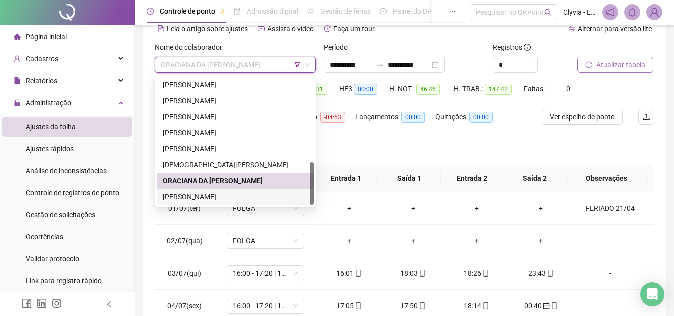
click at [208, 196] on div "[PERSON_NAME]" at bounding box center [235, 196] width 145 height 11
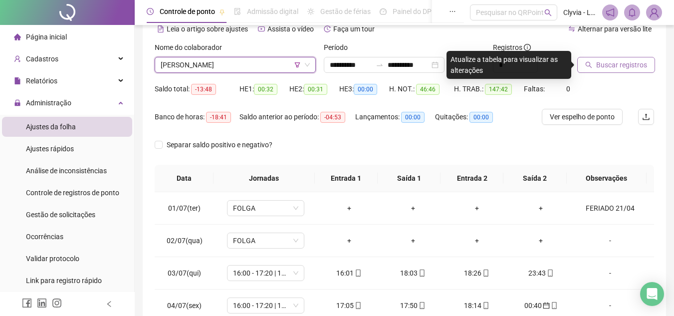
click at [630, 73] on div "Buscar registros" at bounding box center [615, 61] width 85 height 39
click at [626, 66] on span "Buscar registros" at bounding box center [621, 64] width 51 height 11
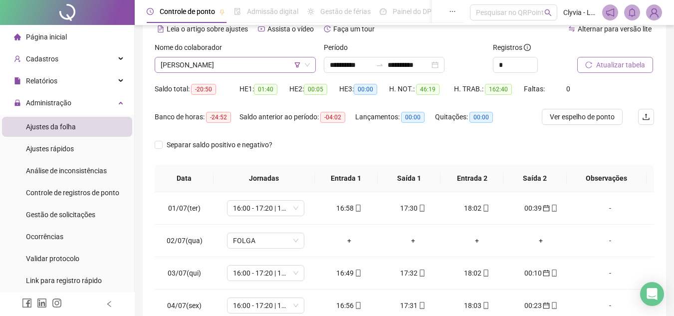
click at [236, 66] on span "[PERSON_NAME]" at bounding box center [235, 64] width 149 height 15
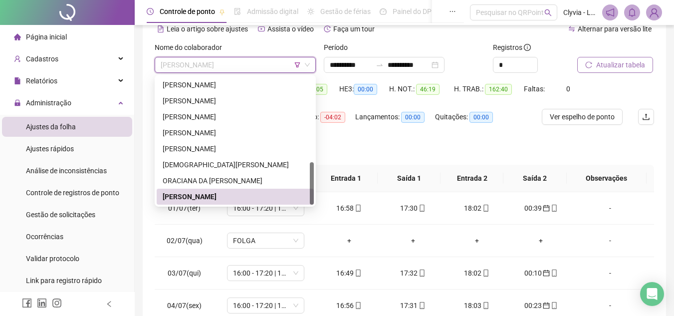
click at [236, 66] on span "[PERSON_NAME]" at bounding box center [235, 64] width 149 height 15
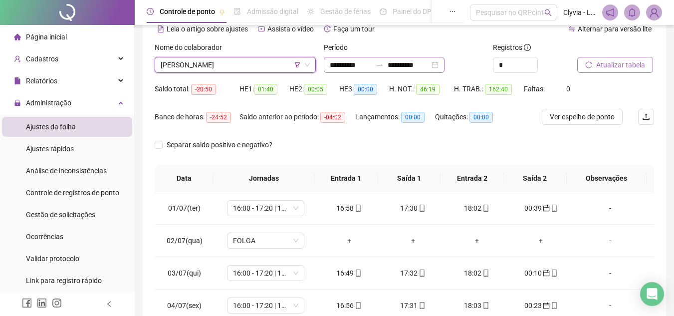
click at [388, 66] on div at bounding box center [380, 65] width 16 height 8
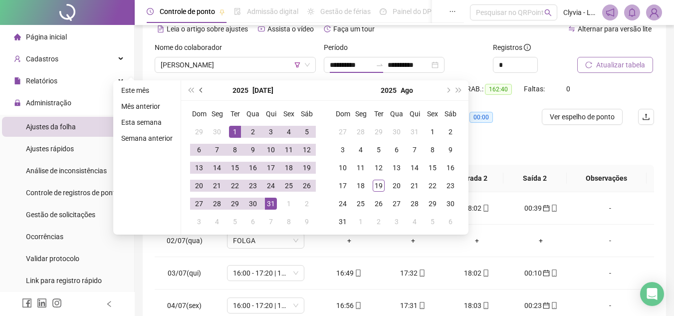
click at [199, 87] on button "prev-year" at bounding box center [201, 90] width 11 height 20
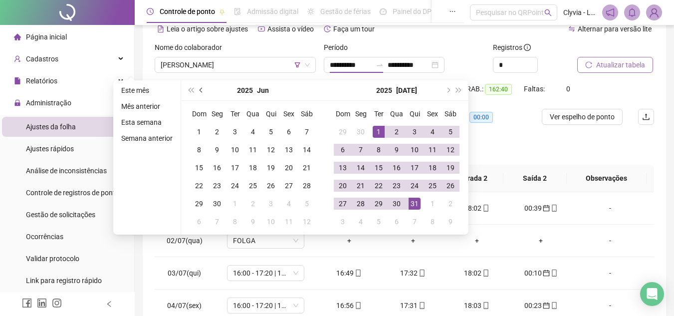
click at [199, 87] on button "prev-year" at bounding box center [201, 90] width 11 height 20
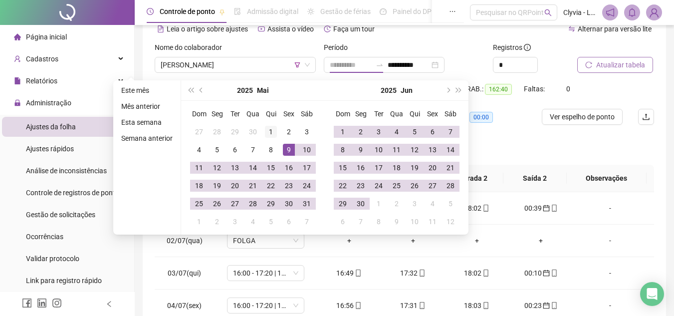
type input "**********"
click at [270, 129] on div "1" at bounding box center [271, 132] width 12 height 12
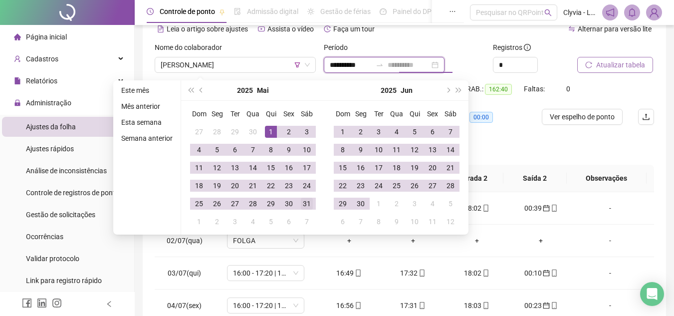
type input "**********"
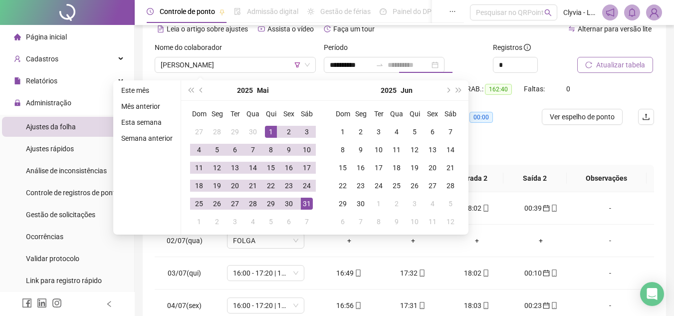
click at [304, 204] on div "31" at bounding box center [307, 204] width 12 height 12
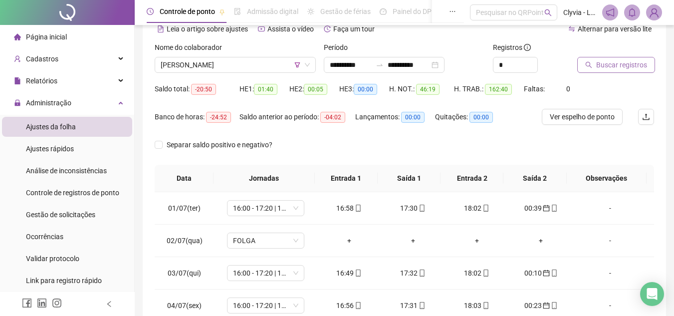
click at [615, 61] on span "Buscar registros" at bounding box center [621, 64] width 51 height 11
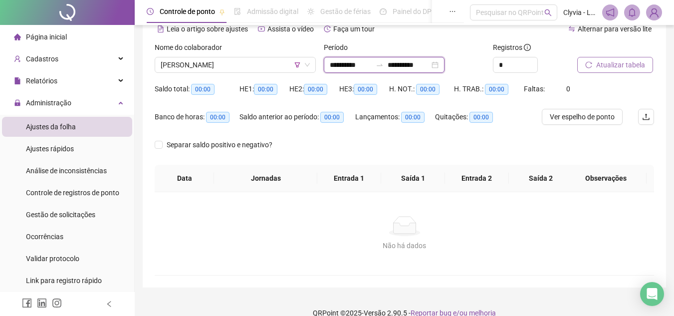
click at [372, 67] on input "**********" at bounding box center [351, 64] width 42 height 11
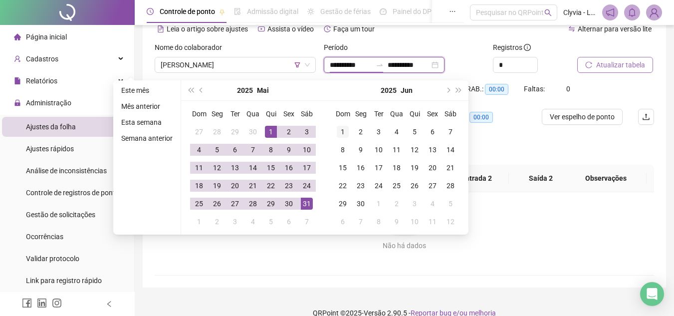
type input "**********"
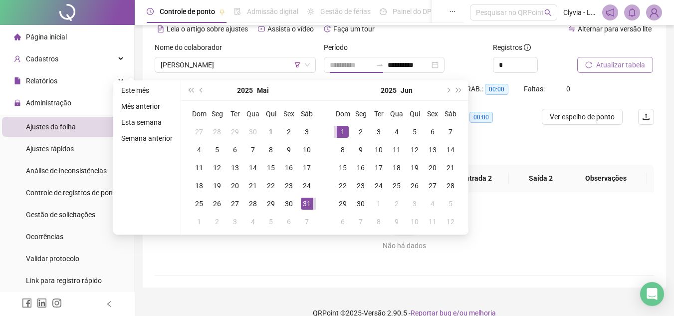
click at [340, 128] on div "1" at bounding box center [343, 132] width 12 height 12
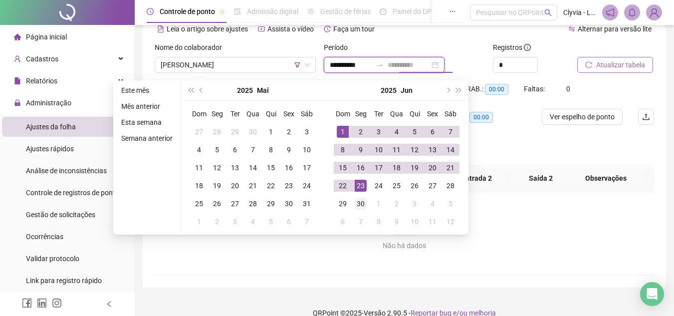
type input "**********"
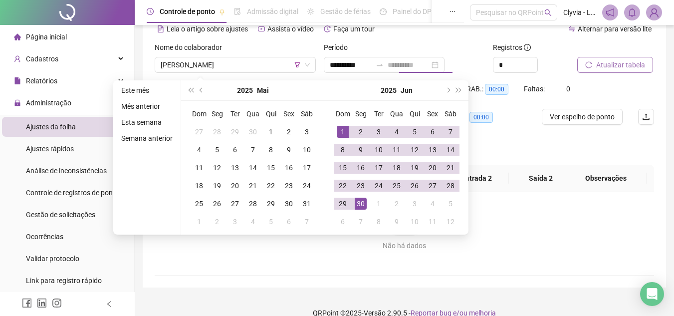
click at [360, 200] on div "30" at bounding box center [361, 204] width 12 height 12
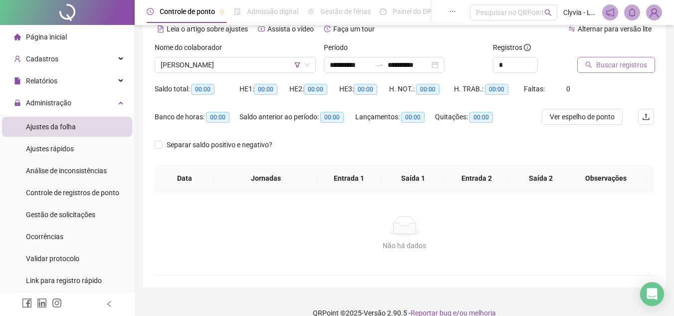
click at [649, 67] on button "Buscar registros" at bounding box center [616, 65] width 78 height 16
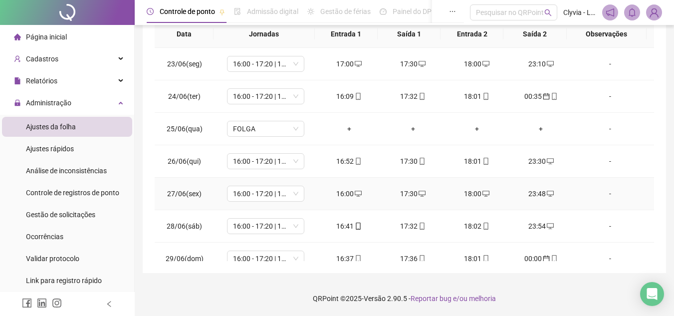
scroll to position [0, 0]
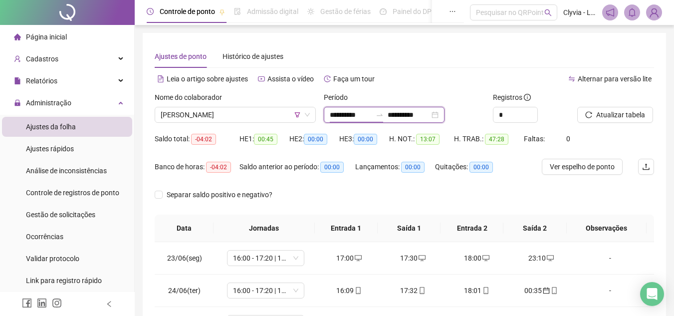
click at [372, 113] on input "**********" at bounding box center [351, 114] width 42 height 11
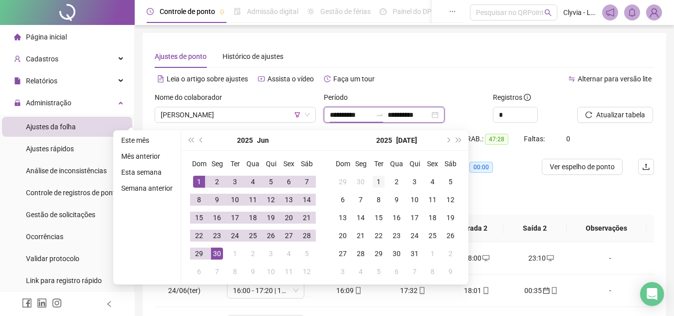
type input "**********"
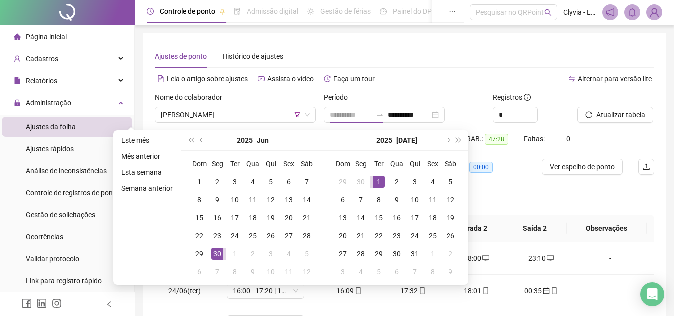
click at [380, 181] on div "1" at bounding box center [379, 182] width 12 height 12
type input "**********"
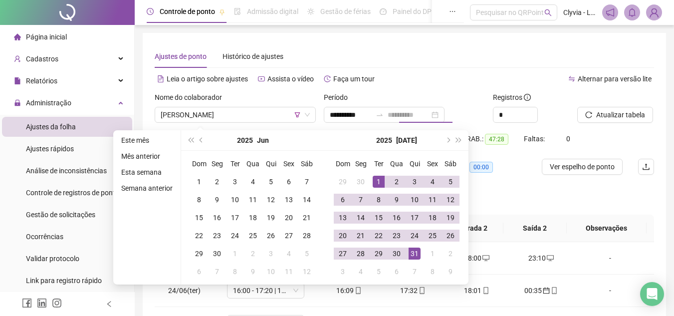
click at [420, 252] on div "31" at bounding box center [415, 254] width 12 height 12
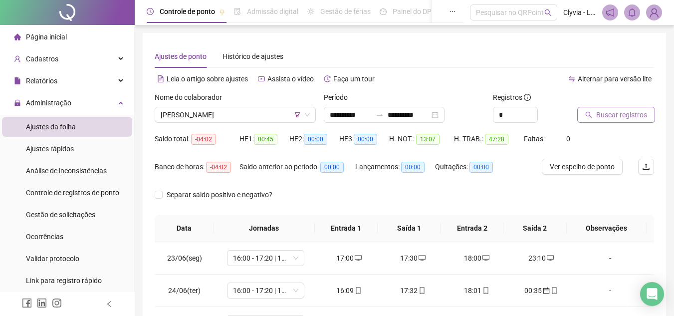
click at [621, 115] on span "Buscar registros" at bounding box center [621, 114] width 51 height 11
